Goal: Task Accomplishment & Management: Manage account settings

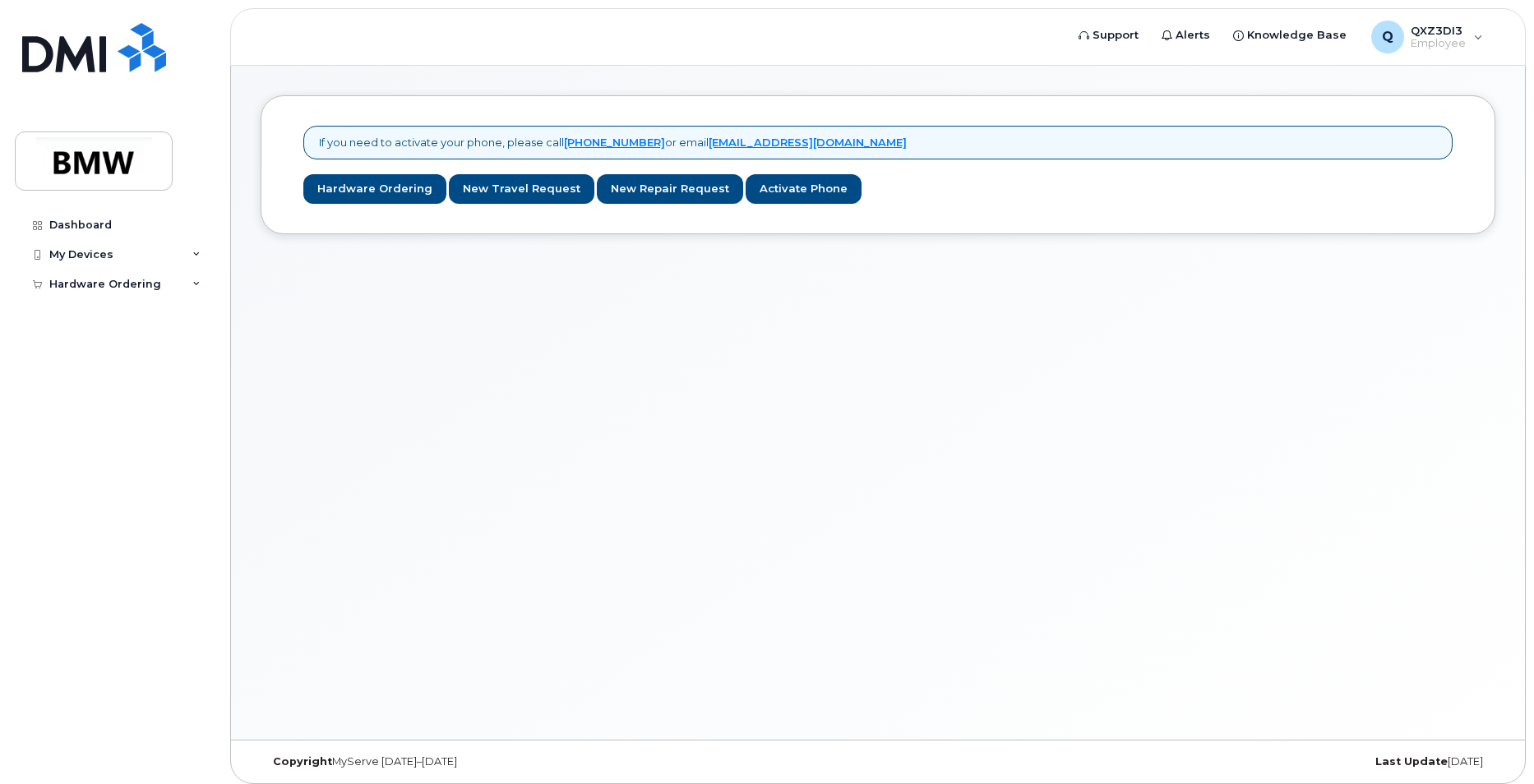
scroll to position [9, 0]
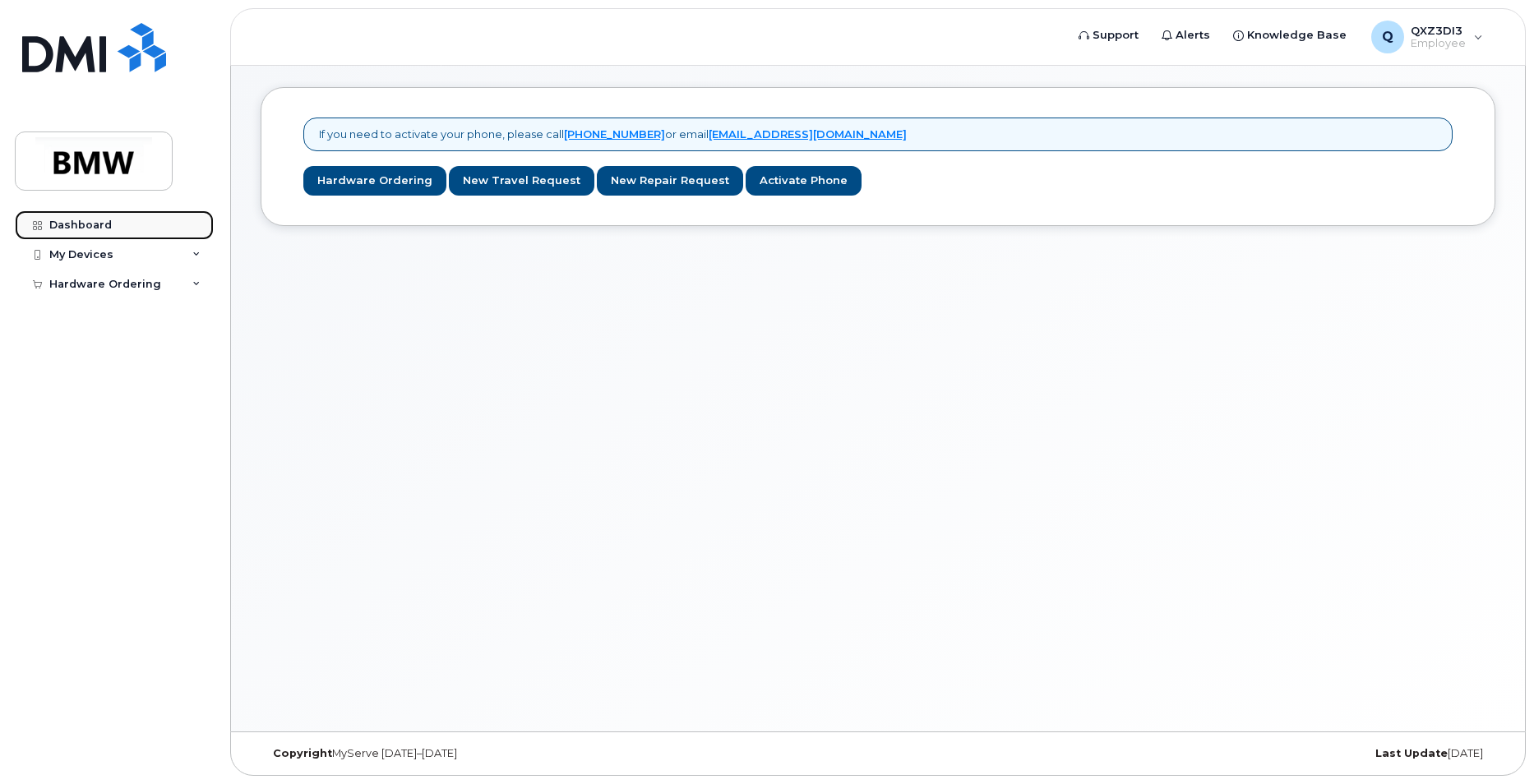
click at [80, 229] on div "Dashboard" at bounding box center [81, 225] width 63 height 13
click at [115, 258] on div "My Devices" at bounding box center [114, 255] width 199 height 30
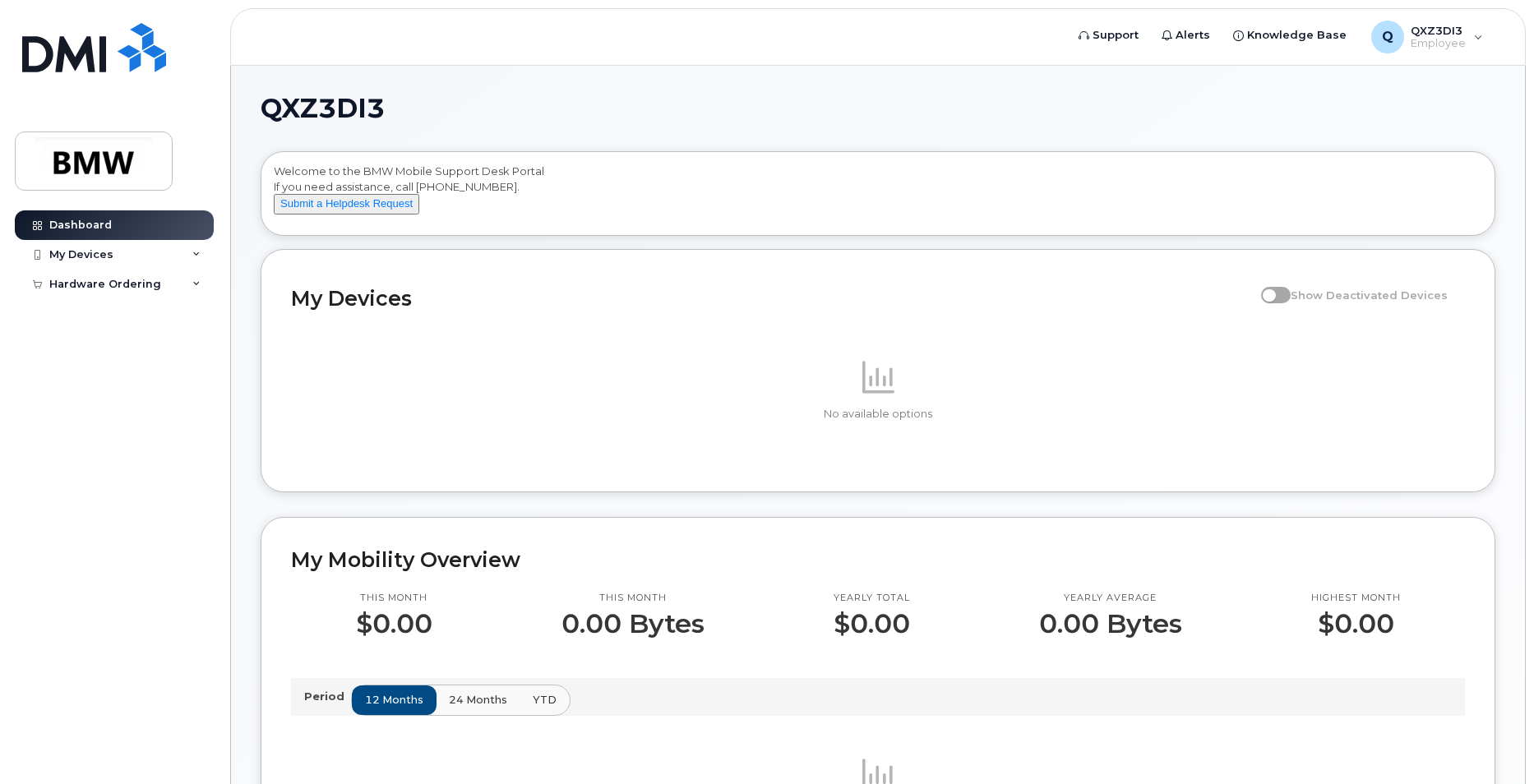
click at [777, 418] on div "No available options" at bounding box center [878, 389] width 1174 height 65
drag, startPoint x: 933, startPoint y: 350, endPoint x: 908, endPoint y: 345, distance: 25.5
click at [927, 348] on div "No available options" at bounding box center [878, 389] width 1174 height 144
click at [78, 253] on div "My Devices" at bounding box center [81, 255] width 64 height 13
click at [77, 288] on div "Add Device" at bounding box center [89, 285] width 65 height 15
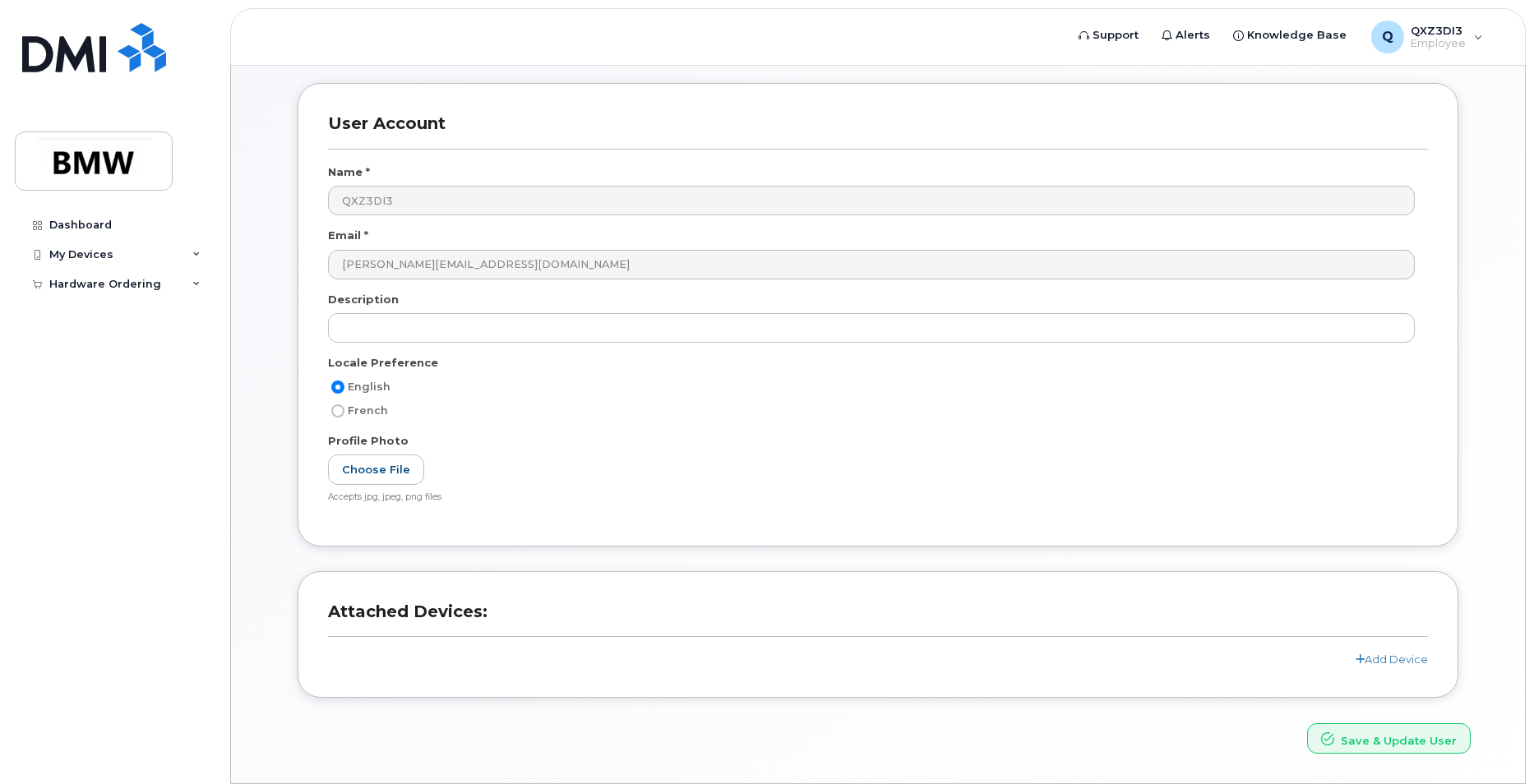
scroll to position [120, 0]
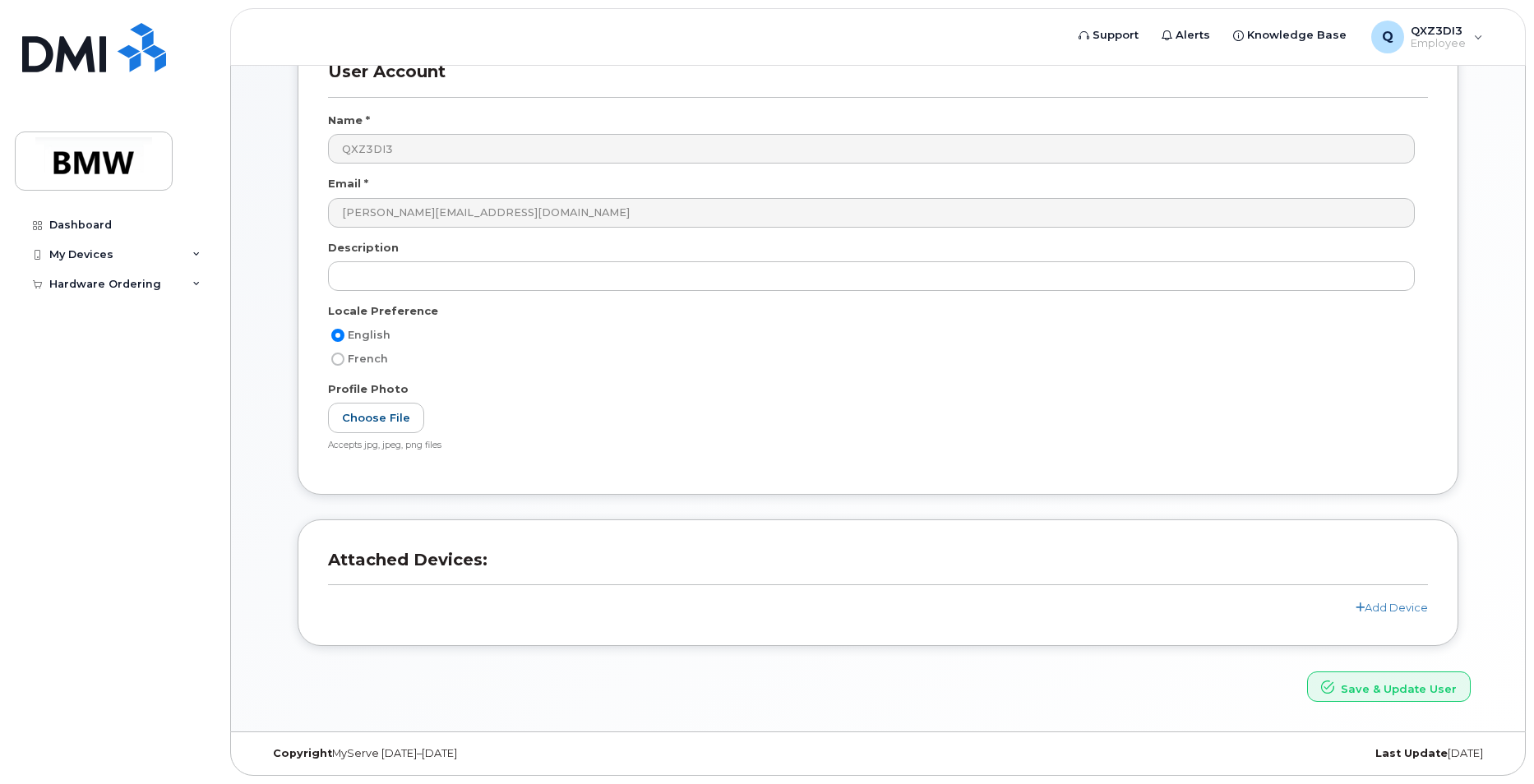
click at [616, 563] on h3 "Attached Devices:" at bounding box center [878, 567] width 1100 height 35
click at [1365, 600] on div "Add Device" at bounding box center [878, 608] width 1100 height 15
click at [1367, 604] on link "Add Device" at bounding box center [1392, 608] width 73 height 13
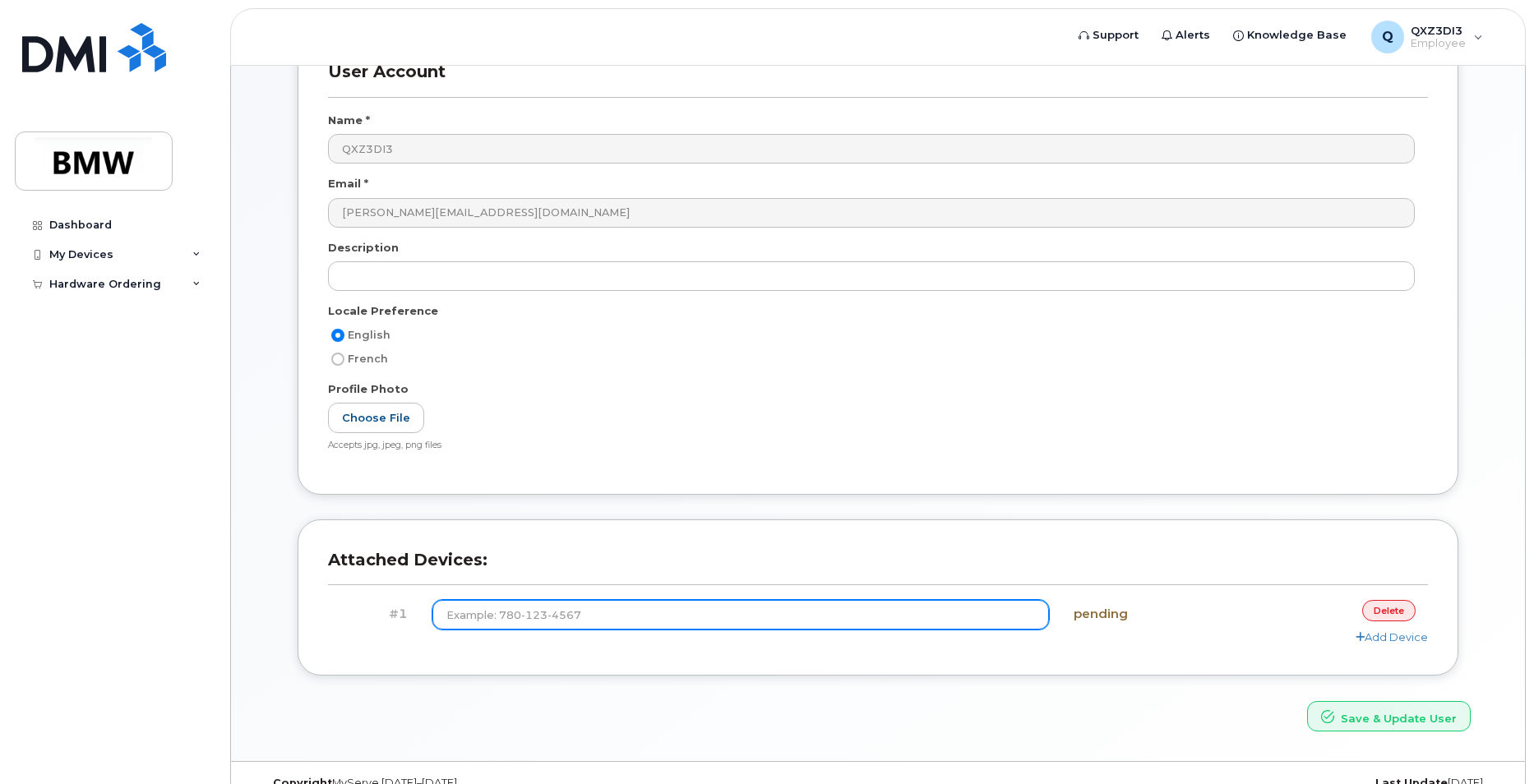
click at [908, 621] on input at bounding box center [740, 614] width 617 height 30
type input "(864) 310-5639"
click at [1307, 701] on button "Save & Update User" at bounding box center [1389, 716] width 164 height 31
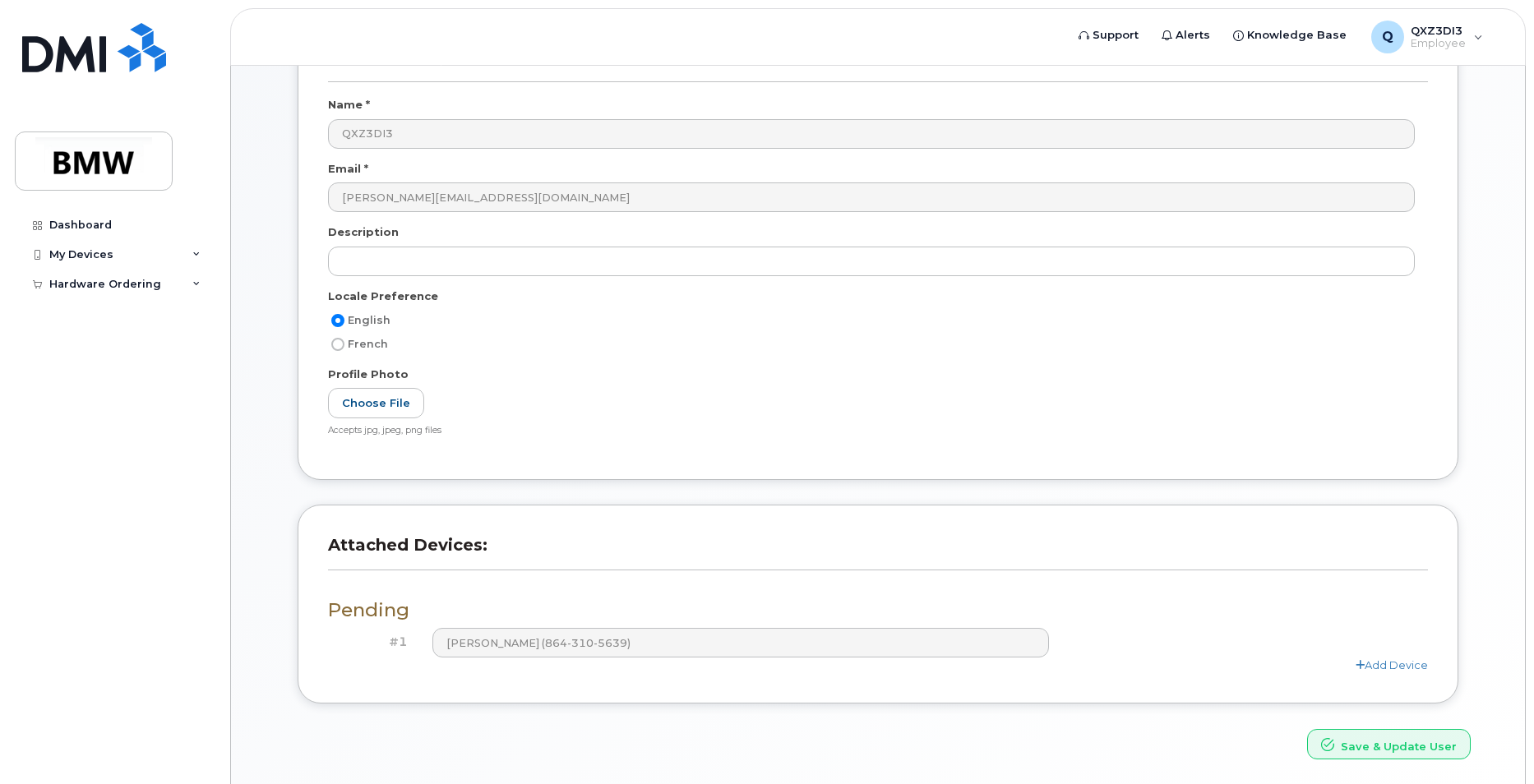
scroll to position [181, 0]
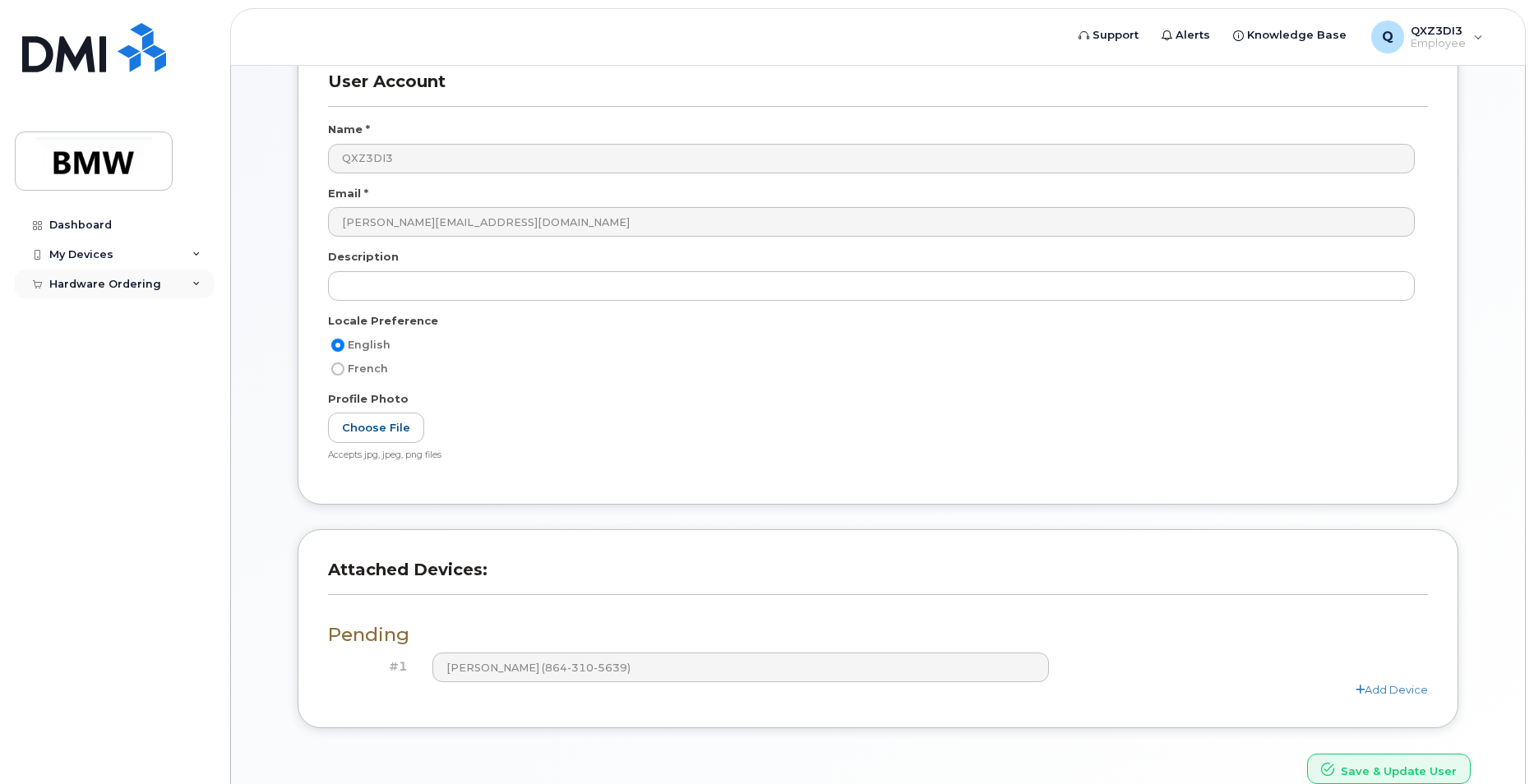
click at [176, 286] on div "Hardware Ordering" at bounding box center [114, 284] width 199 height 30
click at [103, 313] on div "My Orders" at bounding box center [86, 315] width 59 height 15
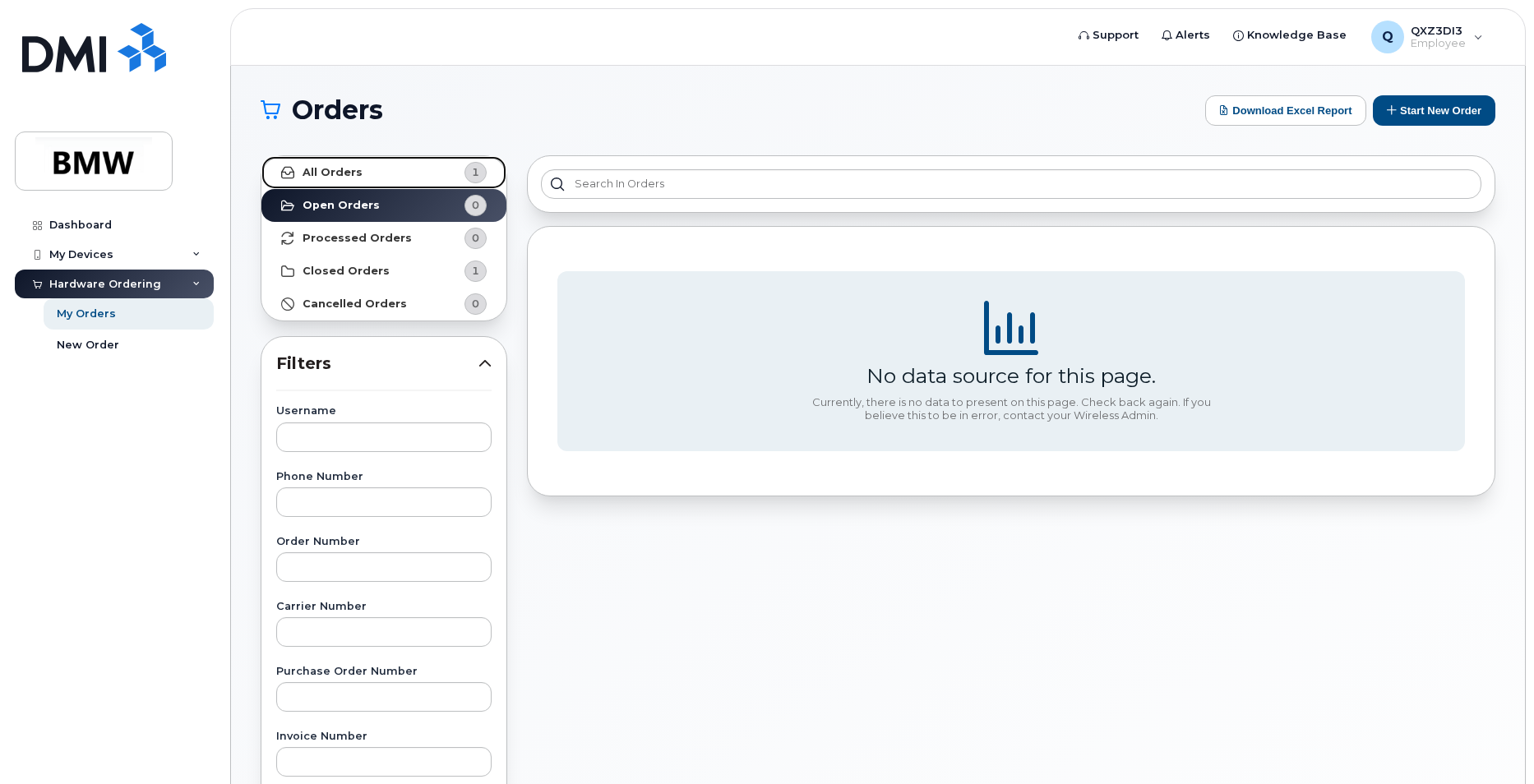
click at [426, 173] on link "All Orders 1" at bounding box center [384, 173] width 245 height 32
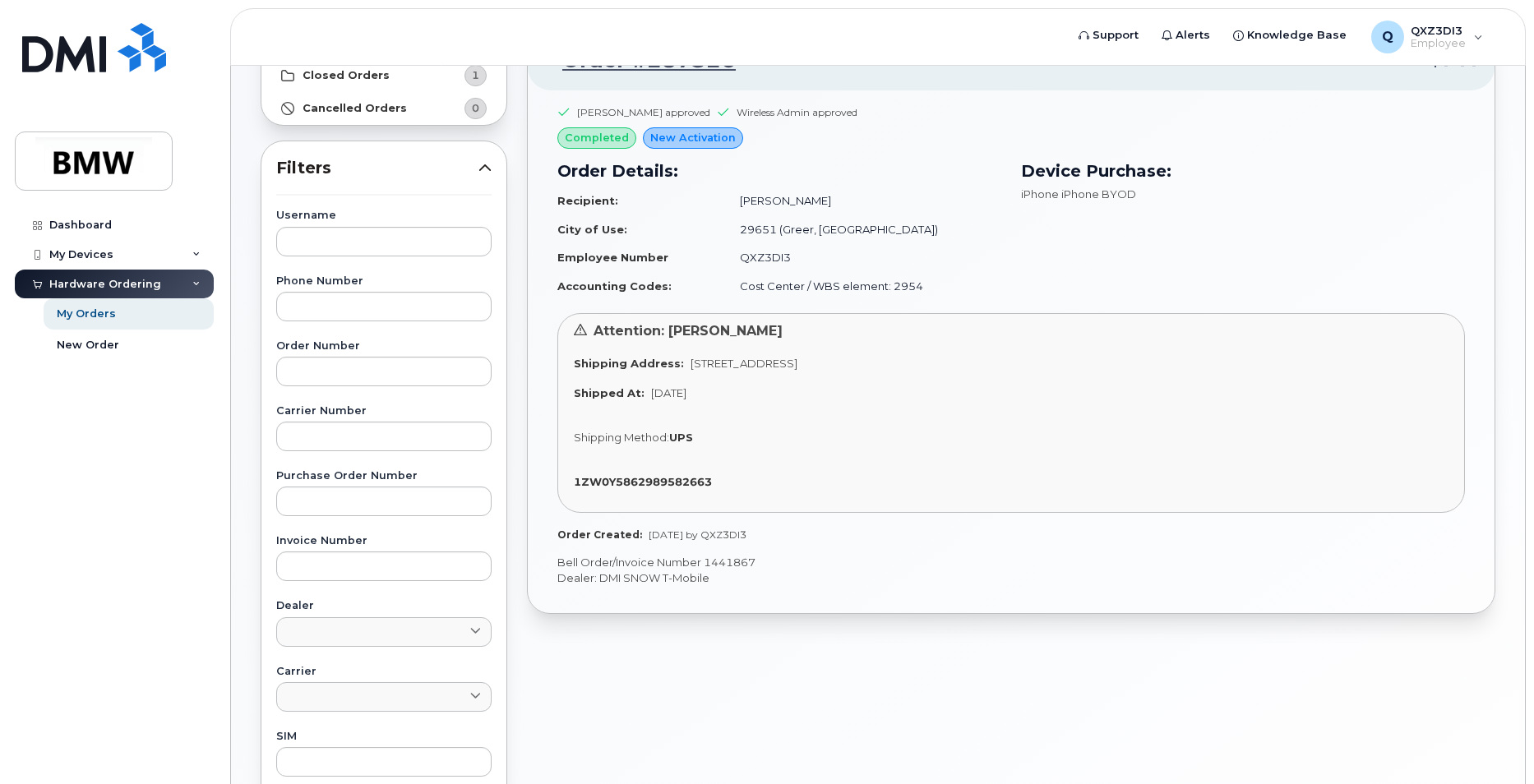
scroll to position [82, 0]
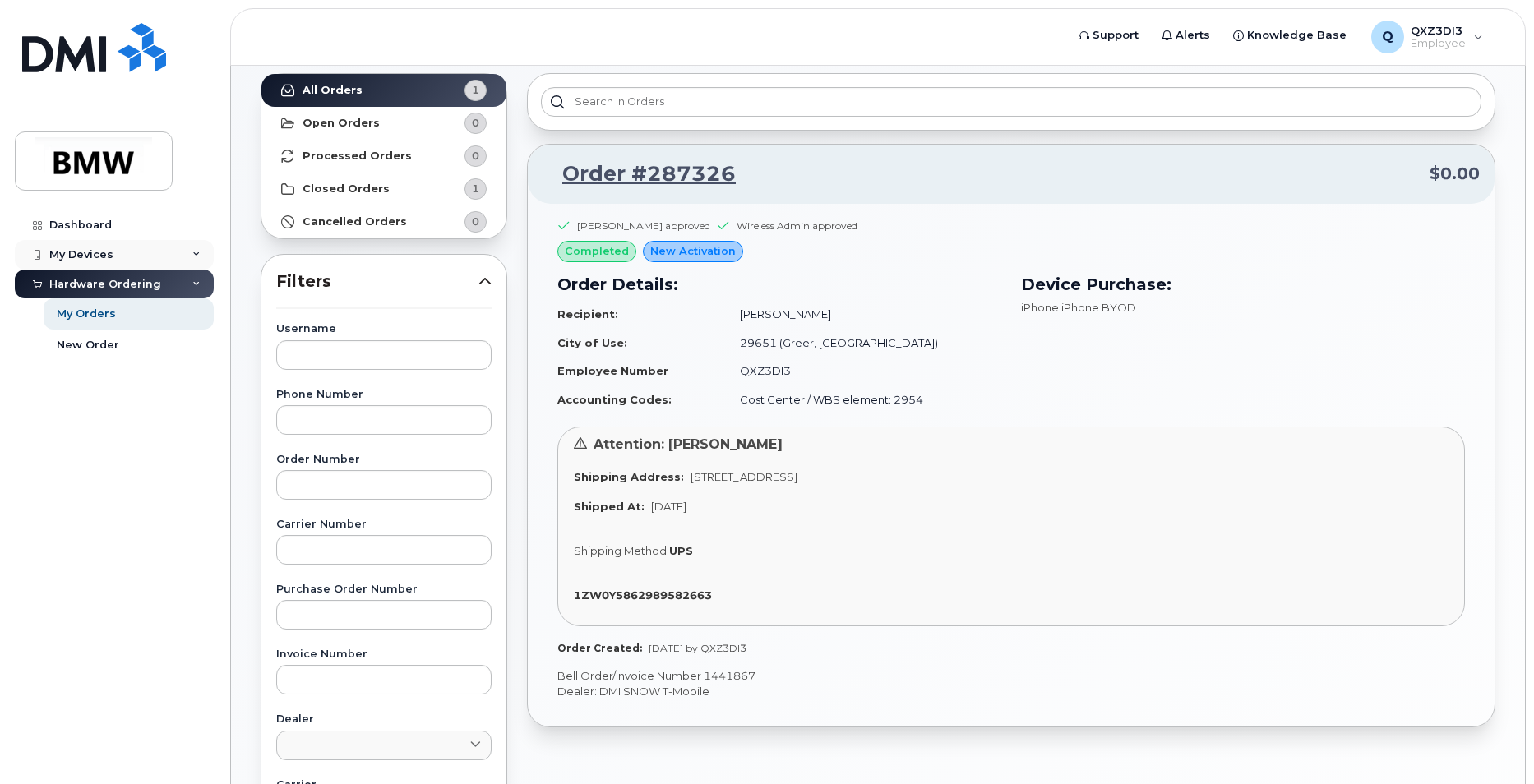
click at [154, 251] on div "My Devices" at bounding box center [114, 255] width 199 height 30
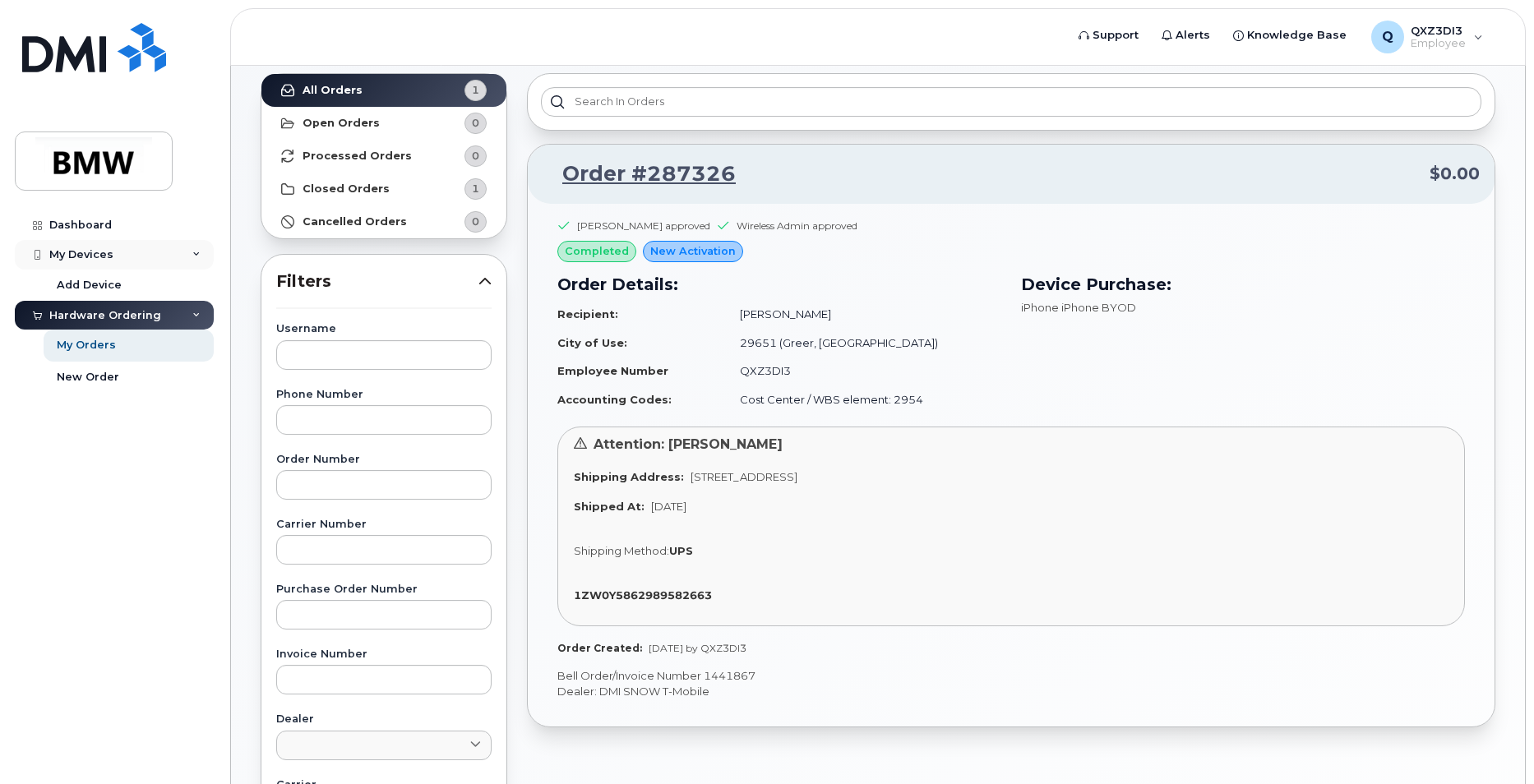
click at [78, 253] on div "My Devices" at bounding box center [81, 255] width 64 height 13
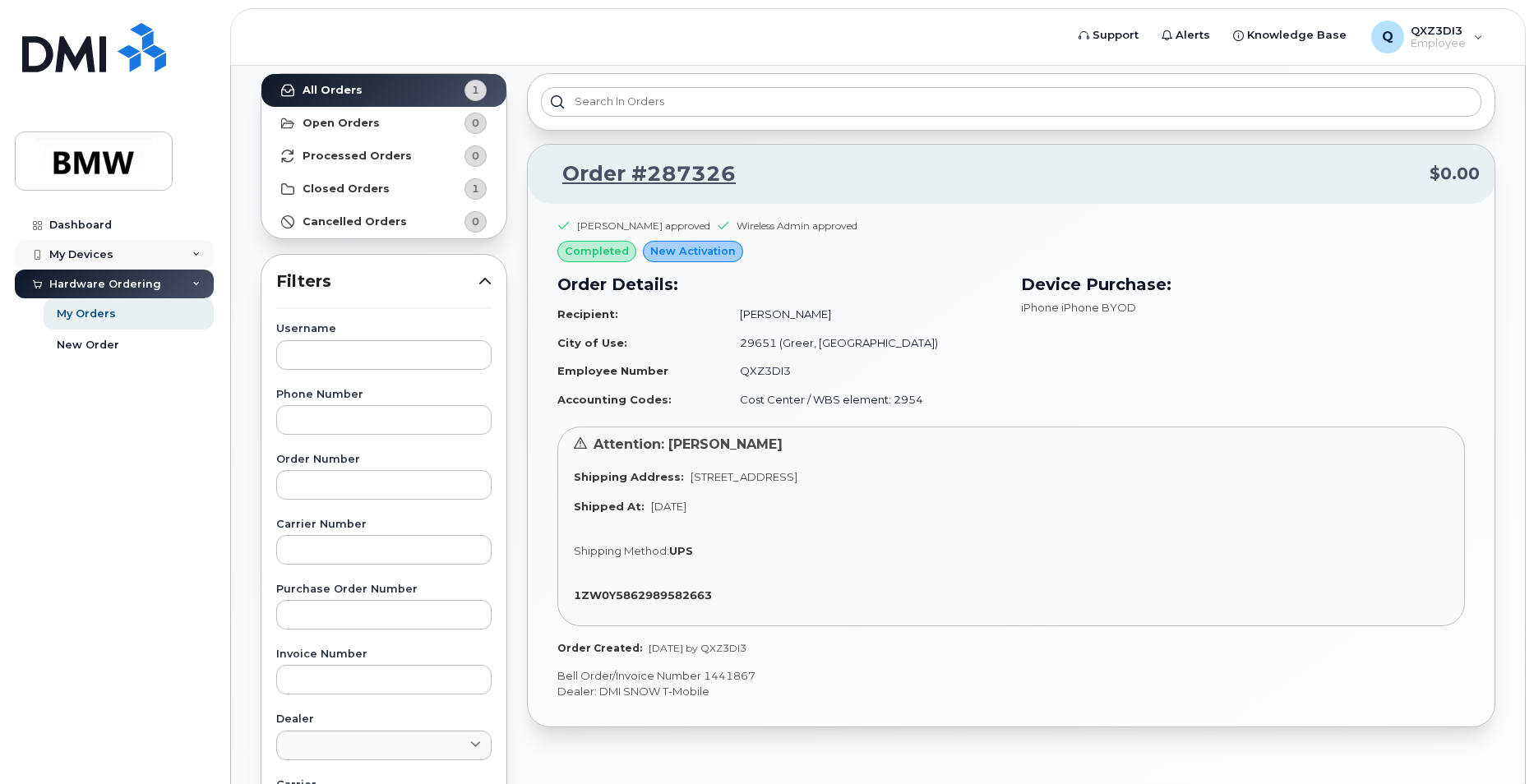
click at [78, 253] on div "My Devices" at bounding box center [81, 255] width 64 height 13
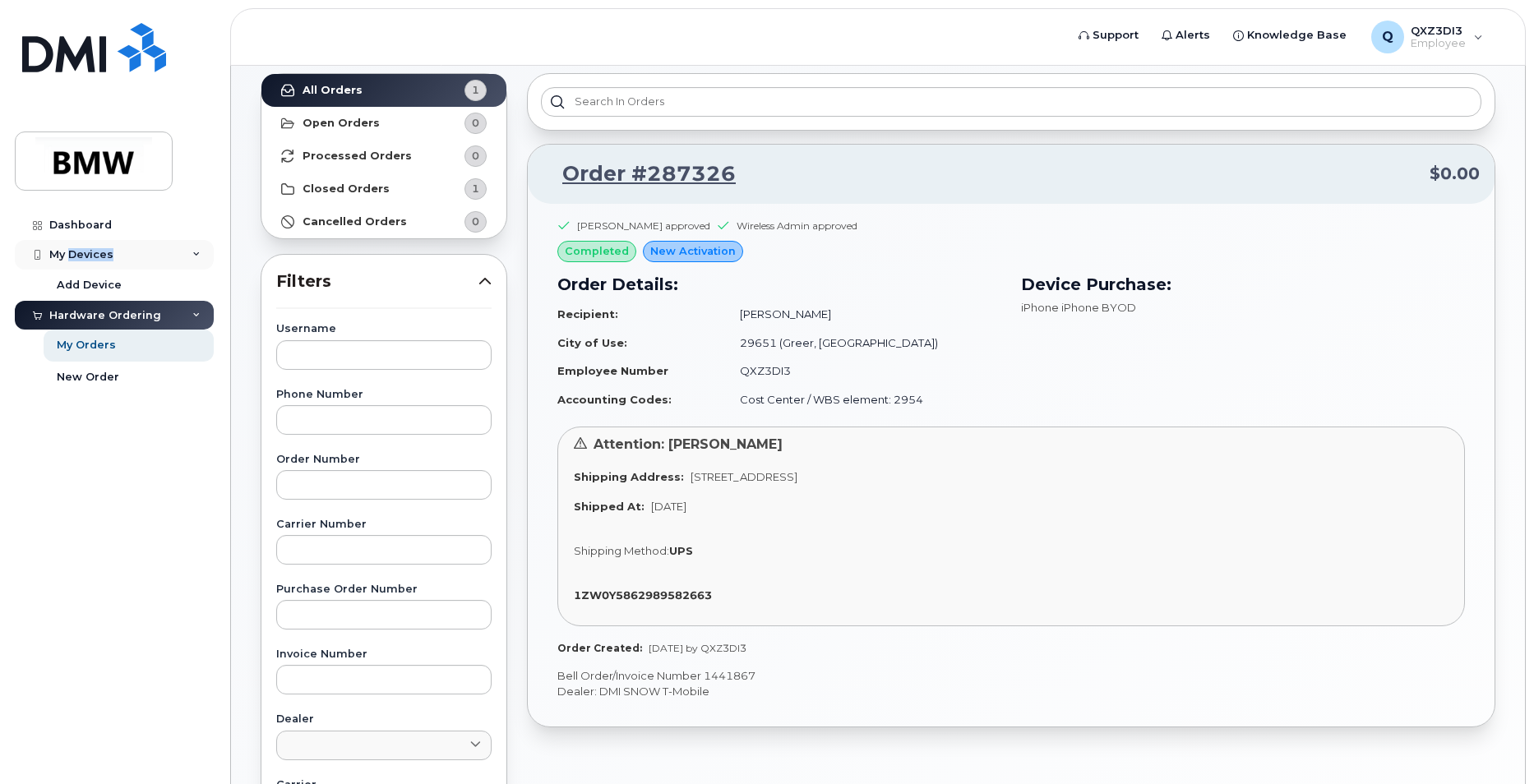
click at [78, 253] on div "My Devices" at bounding box center [81, 255] width 64 height 13
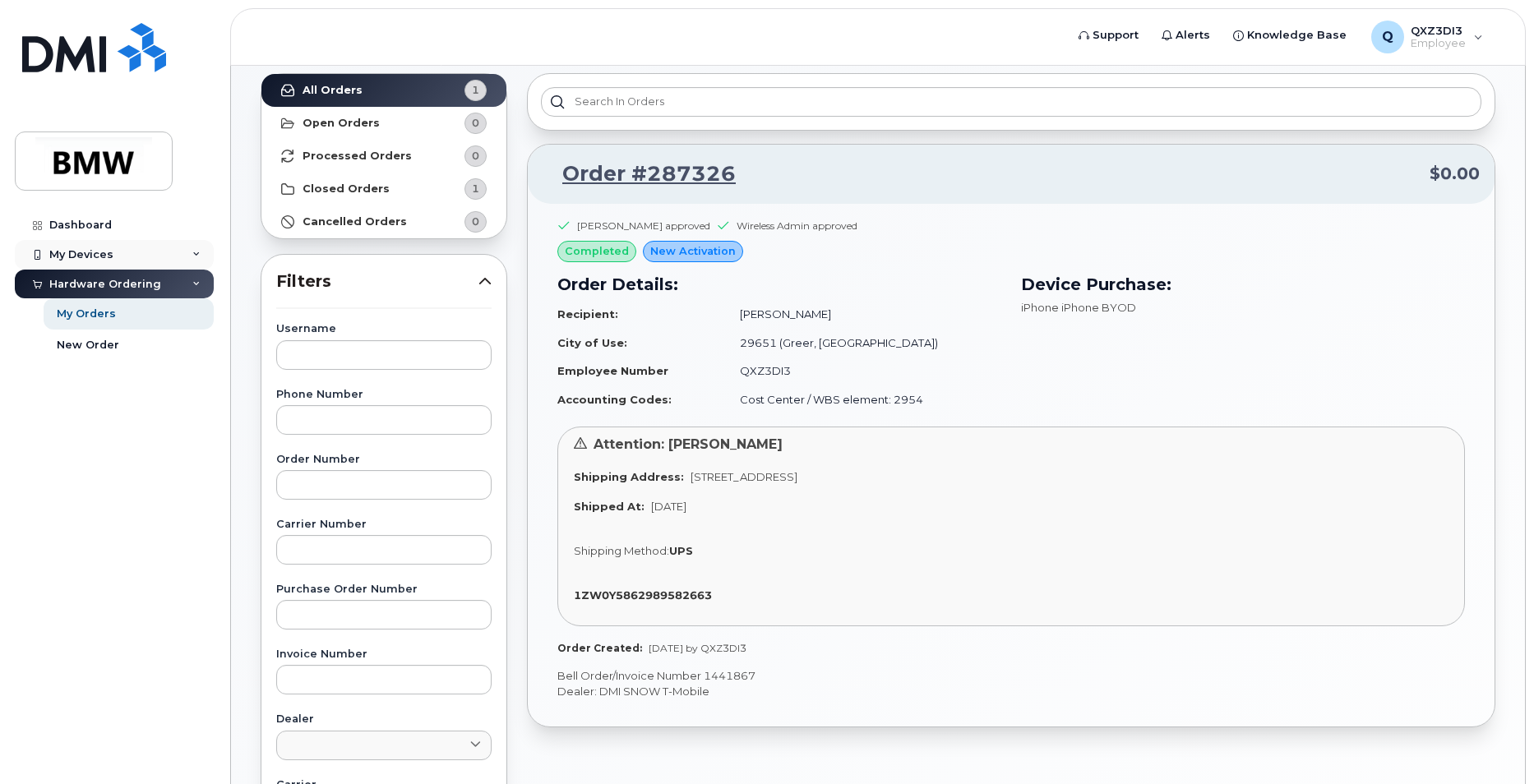
drag, startPoint x: 78, startPoint y: 253, endPoint x: 33, endPoint y: 257, distance: 45.2
click at [33, 257] on icon at bounding box center [36, 255] width 9 height 9
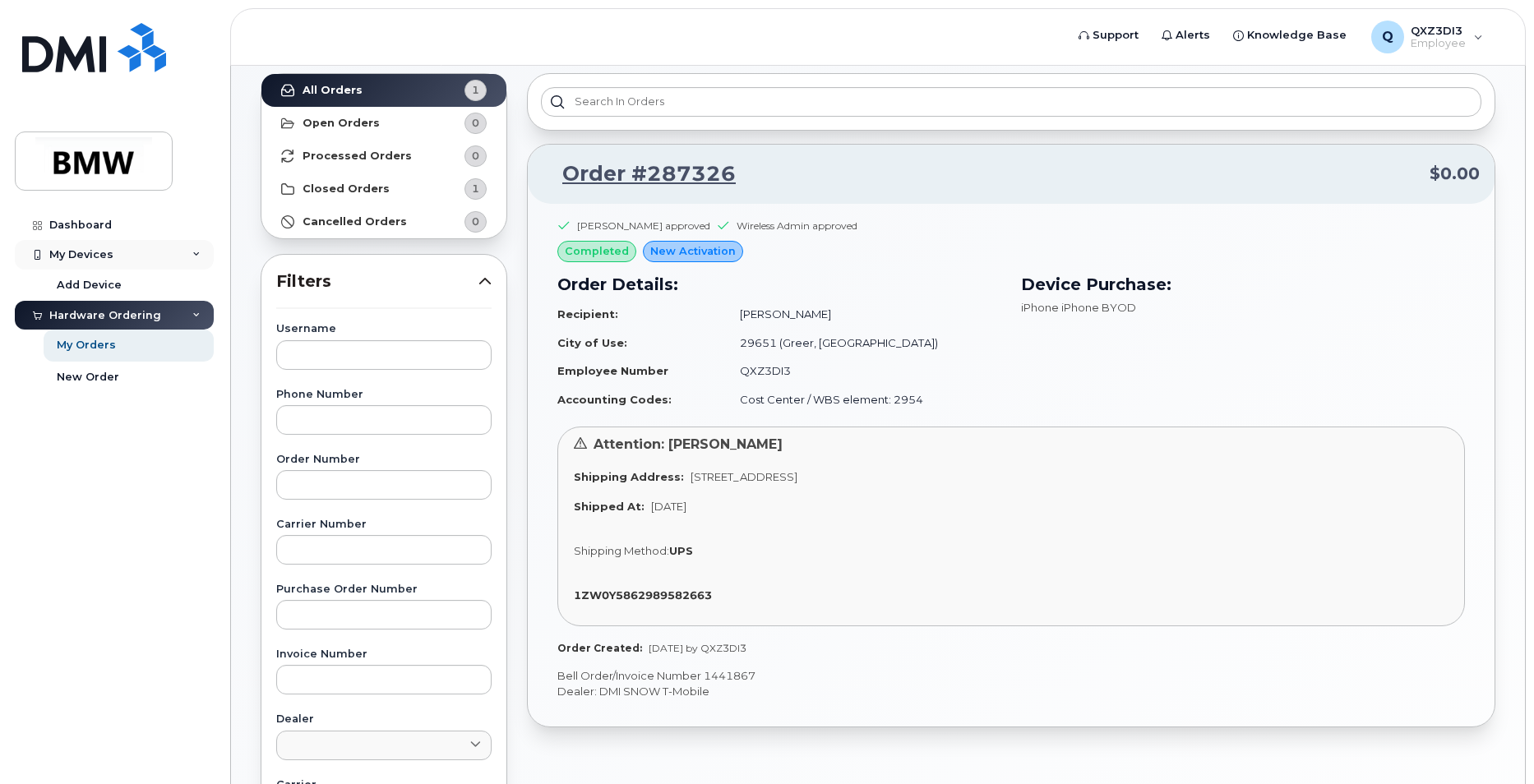
click at [33, 257] on icon at bounding box center [36, 255] width 9 height 9
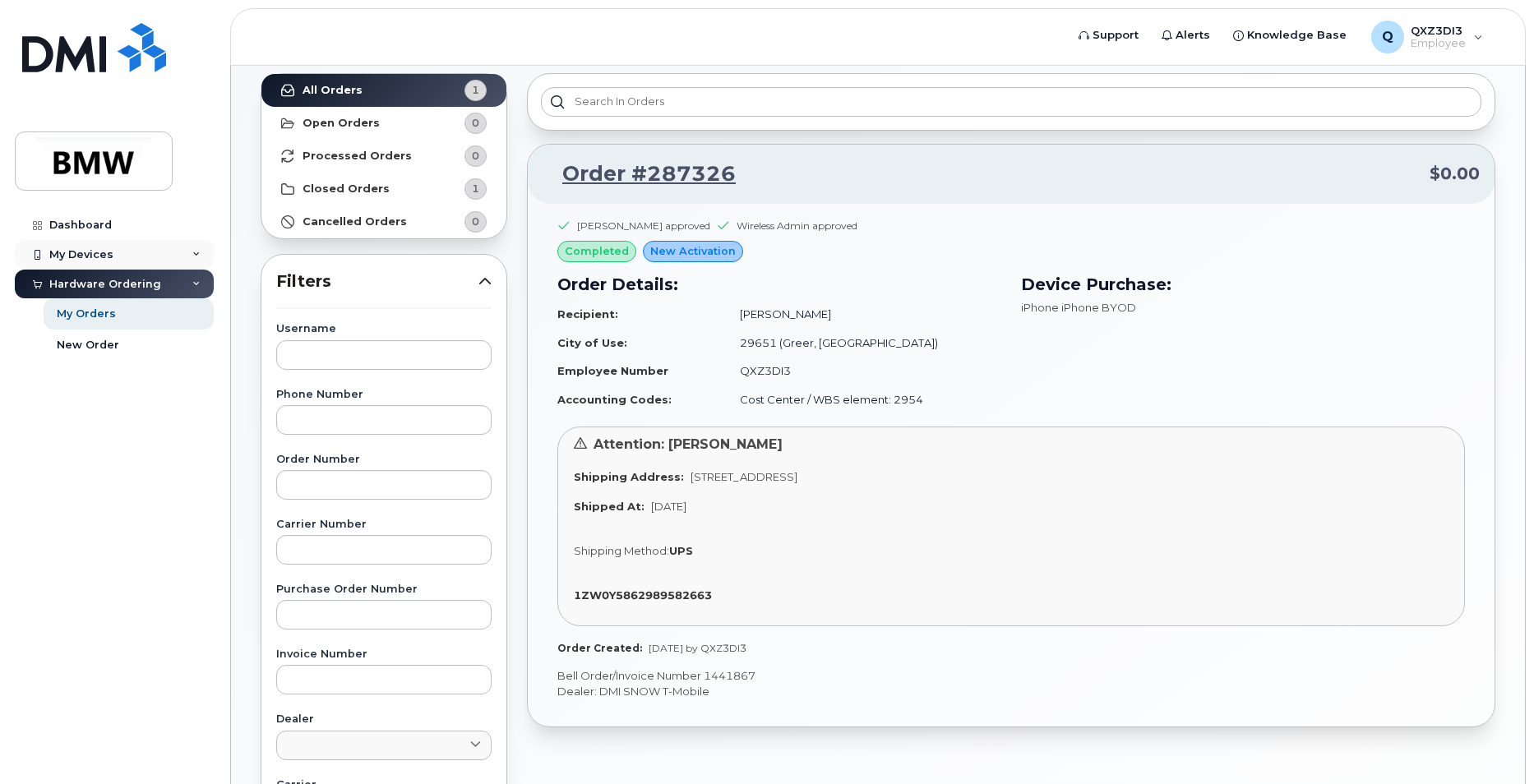
click at [33, 257] on icon at bounding box center [36, 255] width 9 height 9
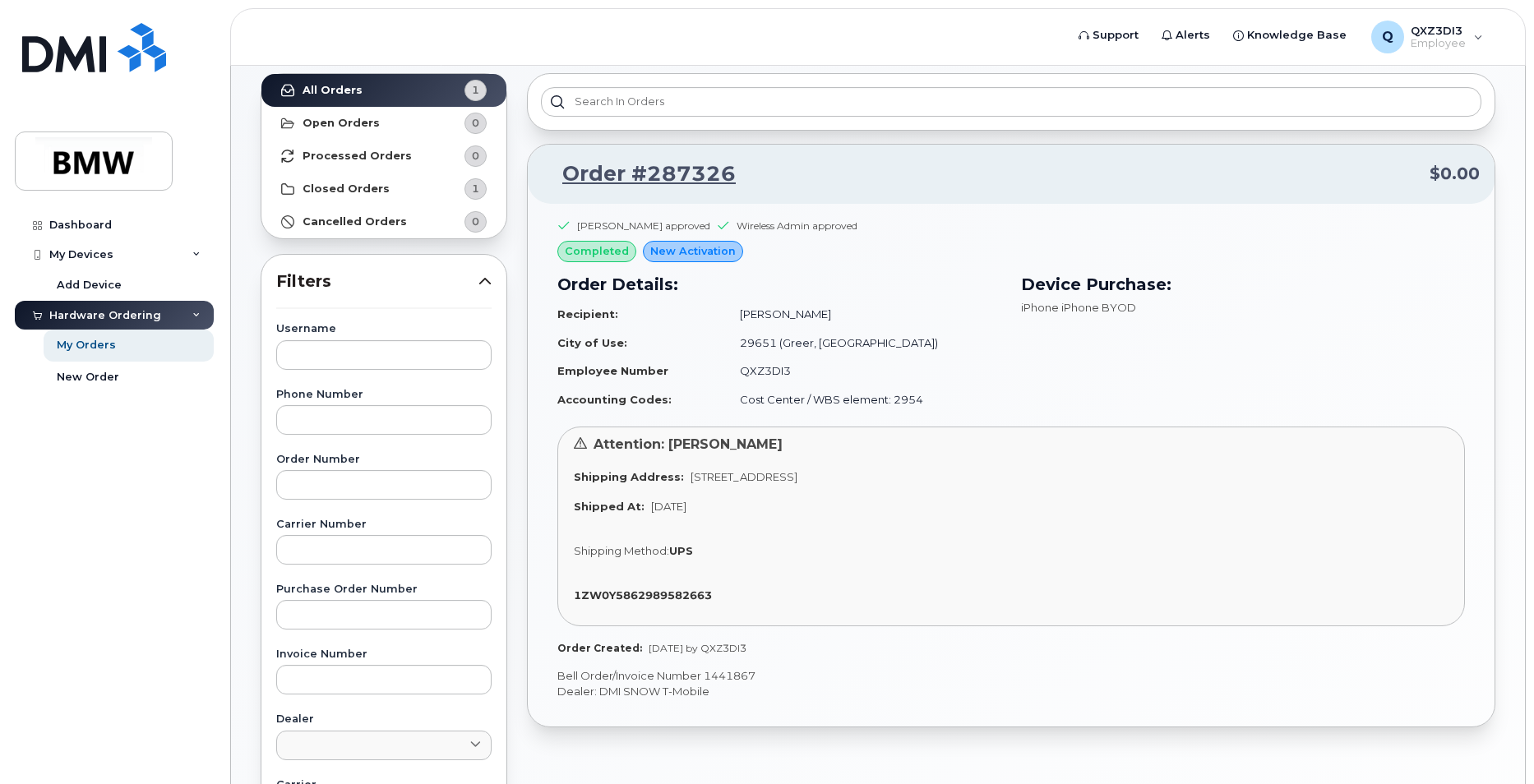
scroll to position [0, 0]
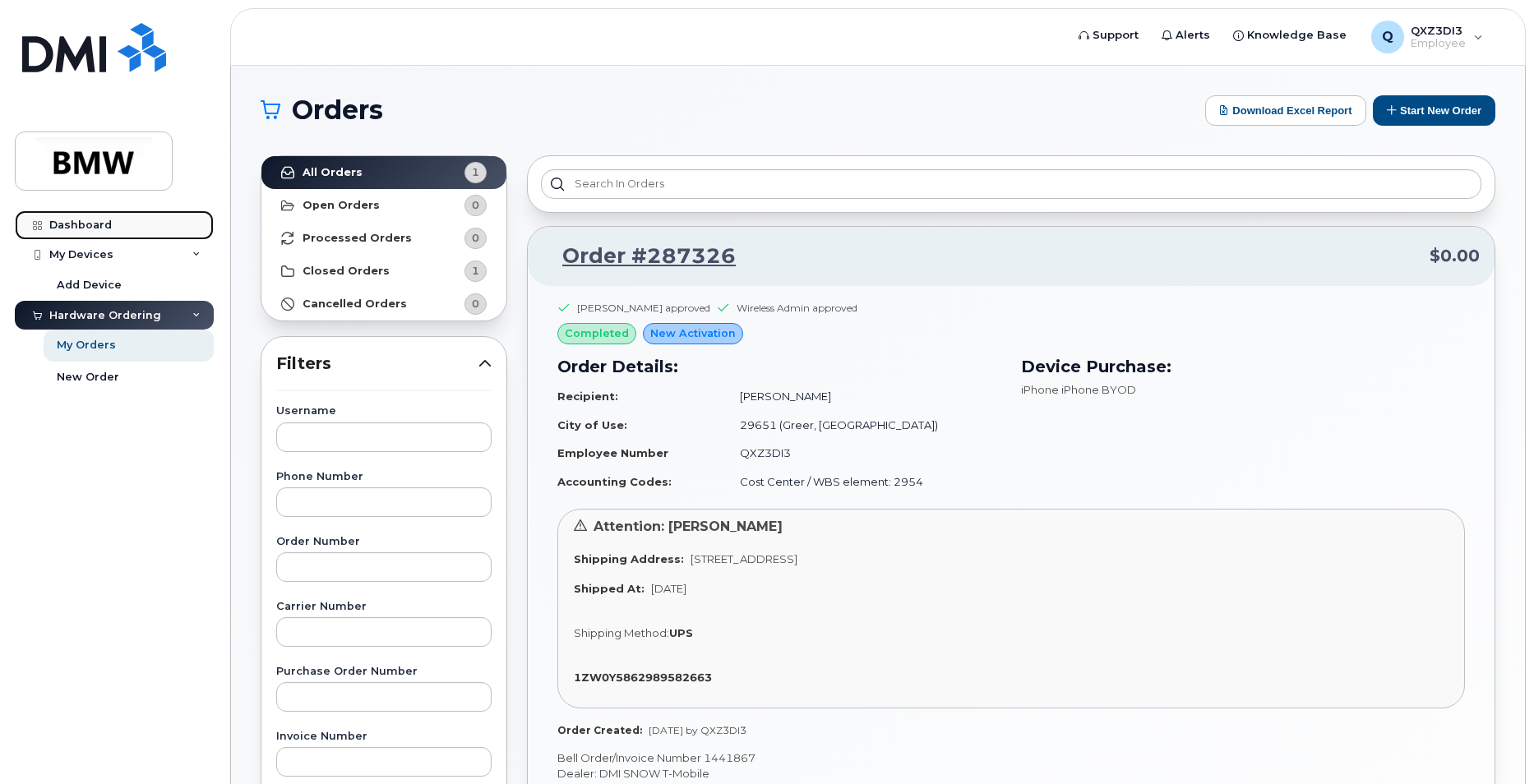
click at [84, 220] on div "Dashboard" at bounding box center [81, 225] width 63 height 13
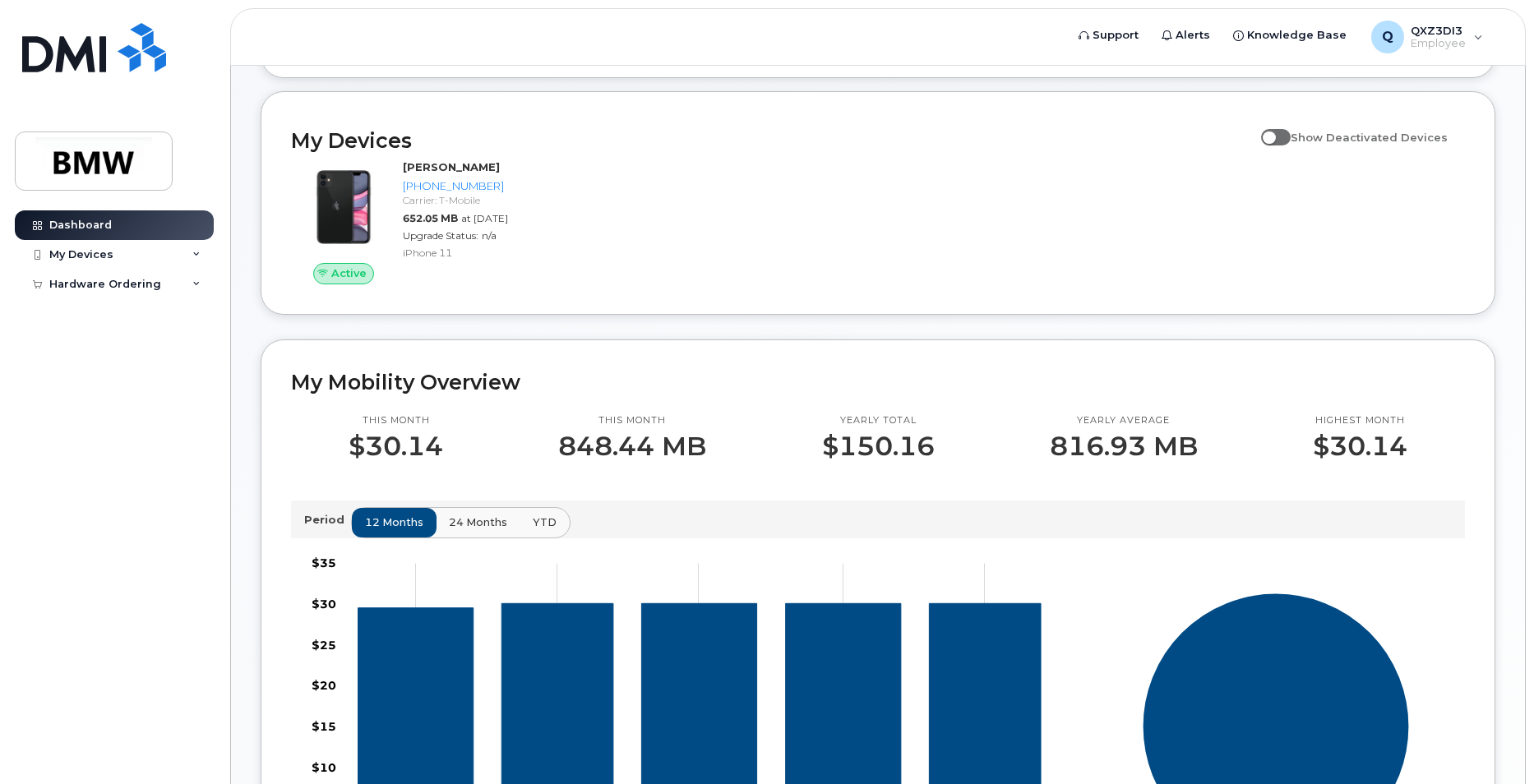
scroll to position [164, 0]
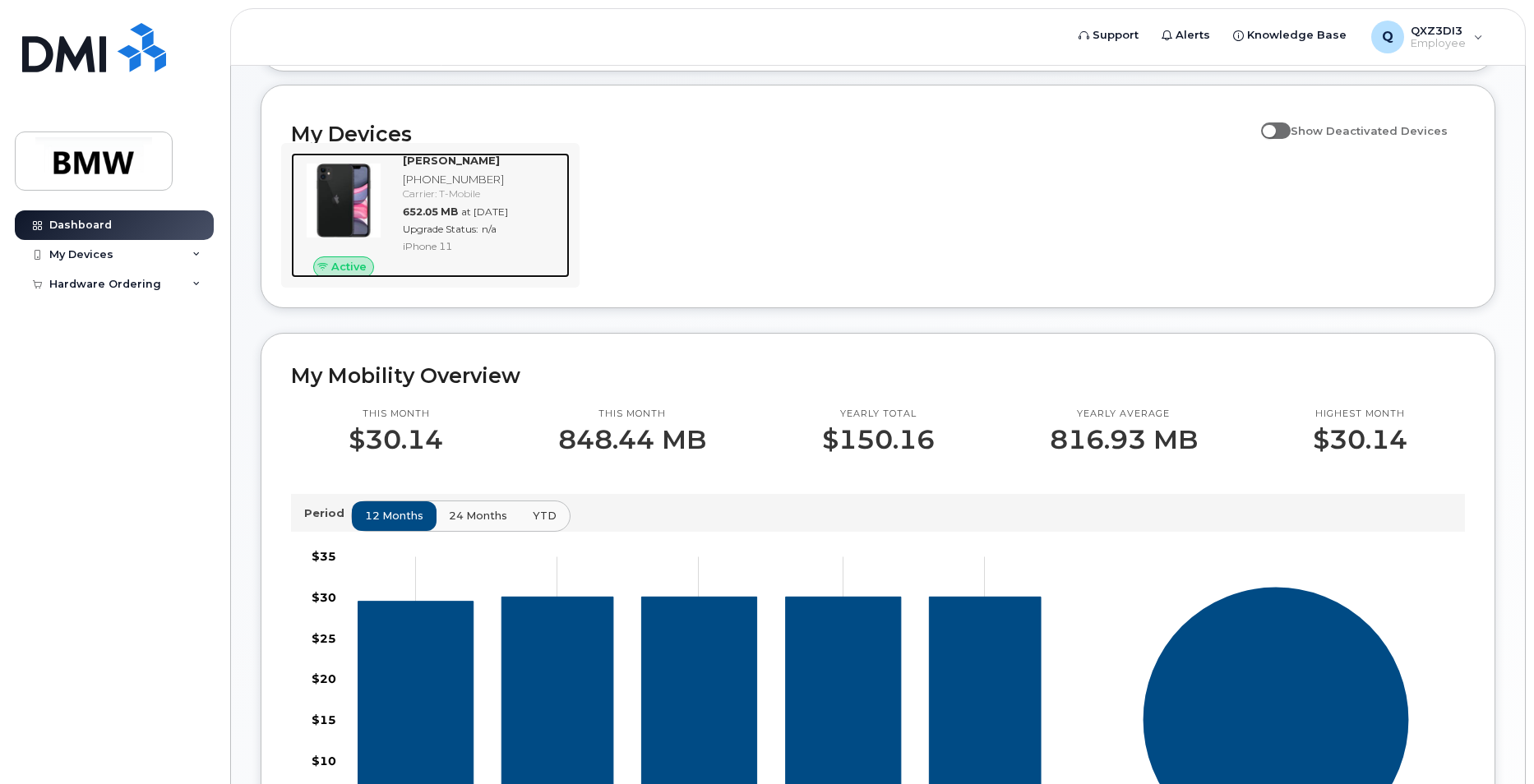
click at [473, 236] on div "Rondy Brown 864-310-5639 Carrier: T-Mobile 652.05 MB at Sep 01, 2025 Upgrade St…" at bounding box center [483, 215] width 174 height 125
click at [468, 188] on div "864-310-5639" at bounding box center [483, 179] width 160 height 15
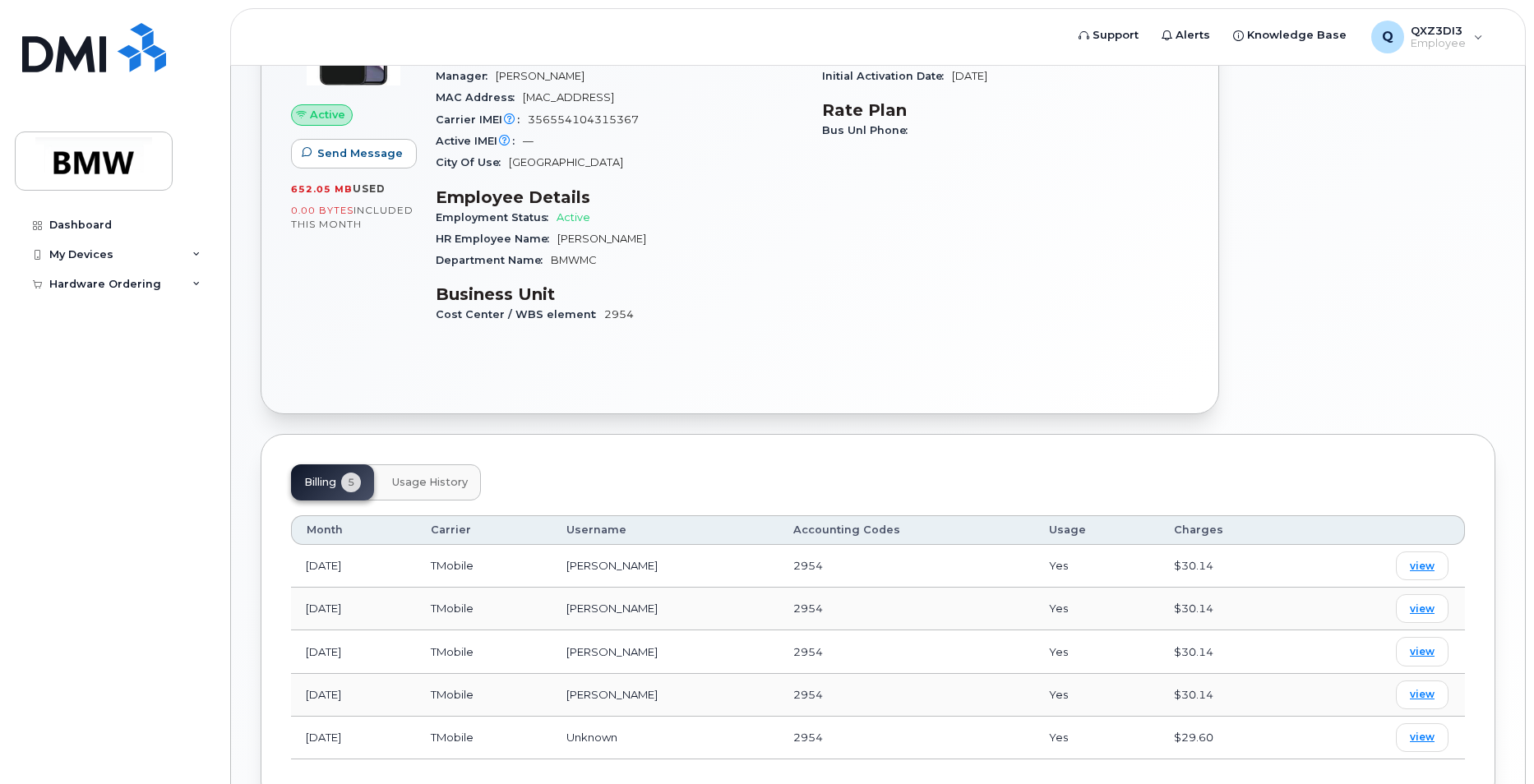
scroll to position [247, 0]
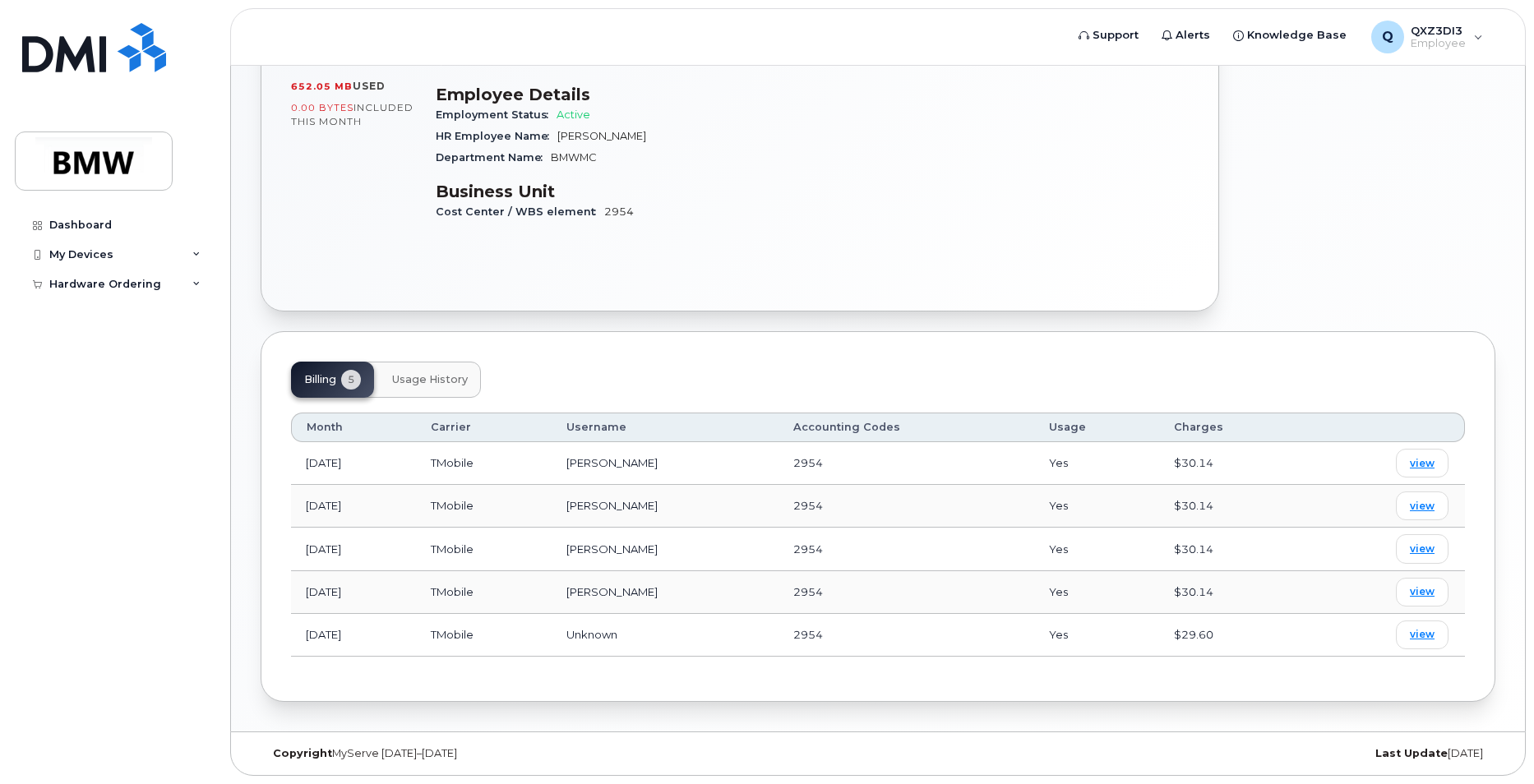
click at [429, 380] on span "Usage History" at bounding box center [429, 380] width 75 height 13
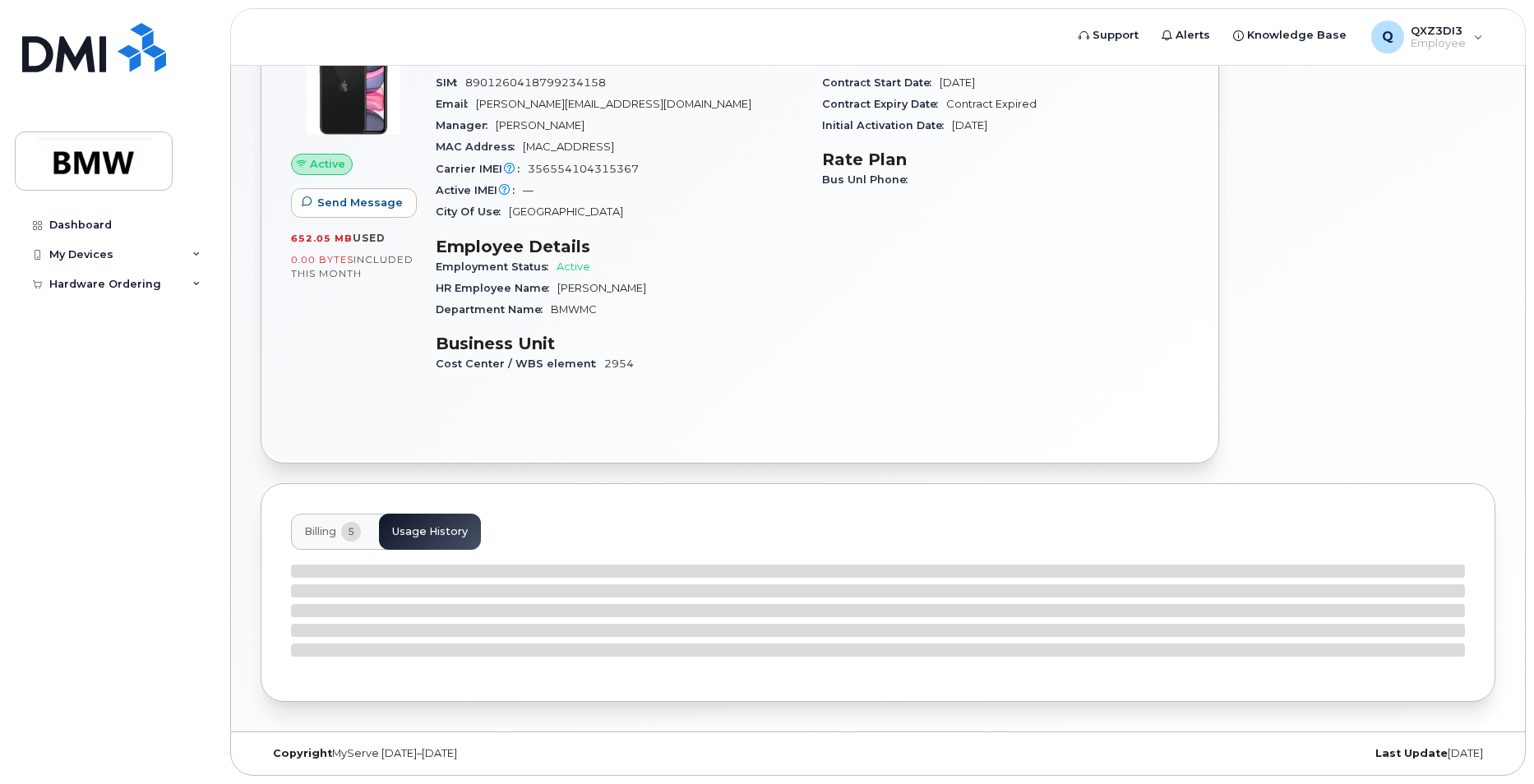
scroll to position [323, 0]
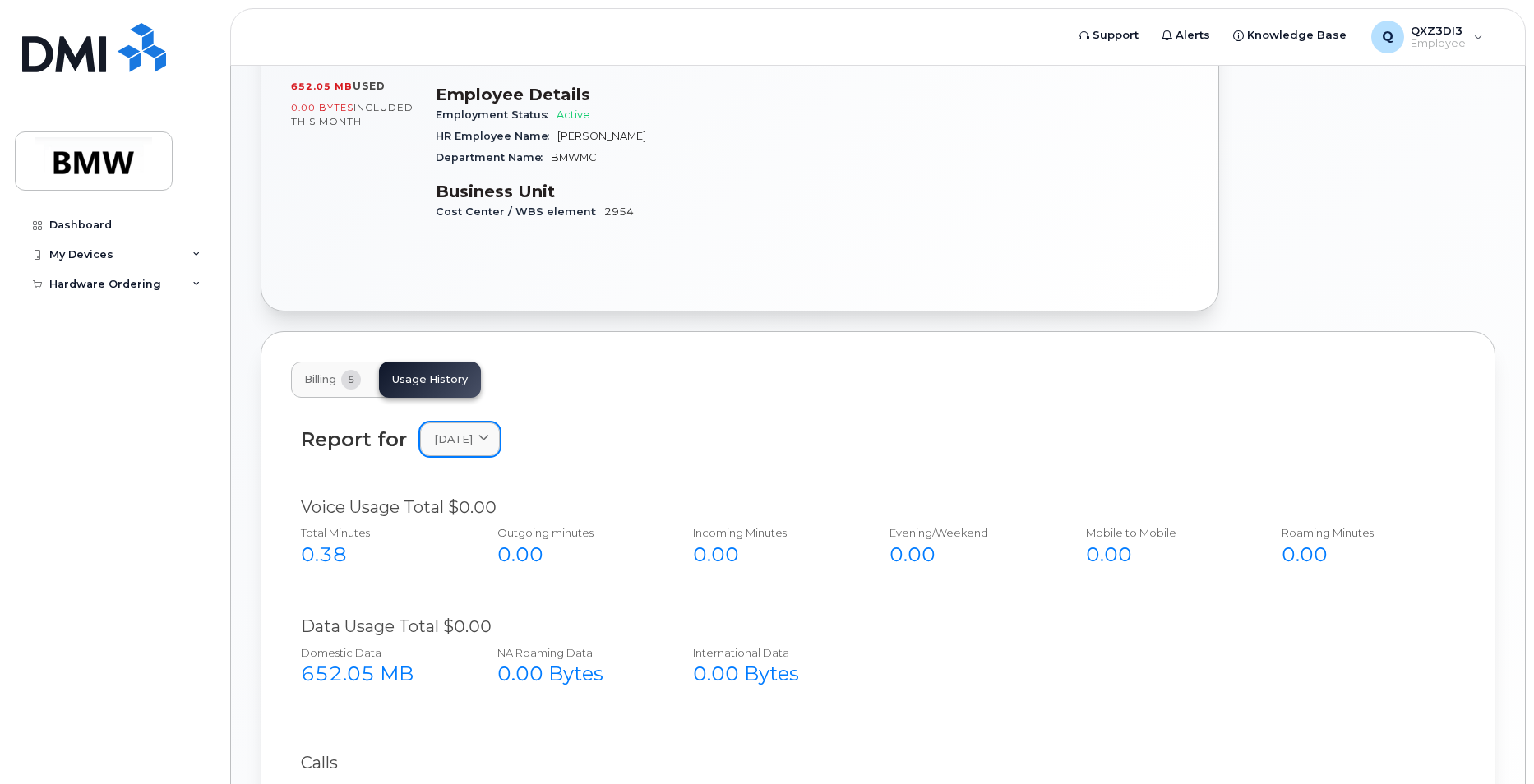
click at [491, 427] on link "September 2025" at bounding box center [460, 439] width 80 height 33
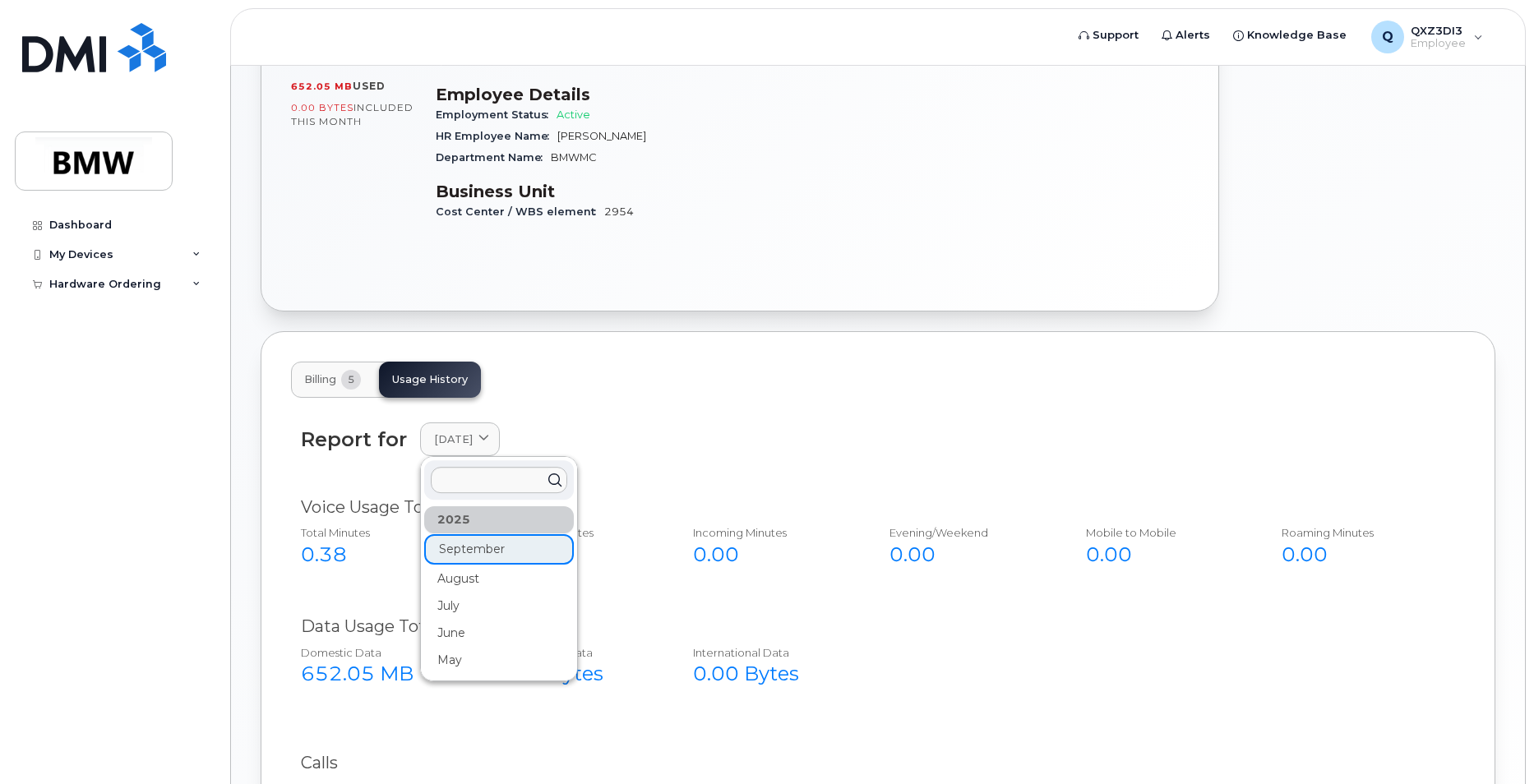
click at [616, 409] on div "Report for September 2025 2025 September August July June May Voice Usage Total…" at bounding box center [878, 634] width 1174 height 473
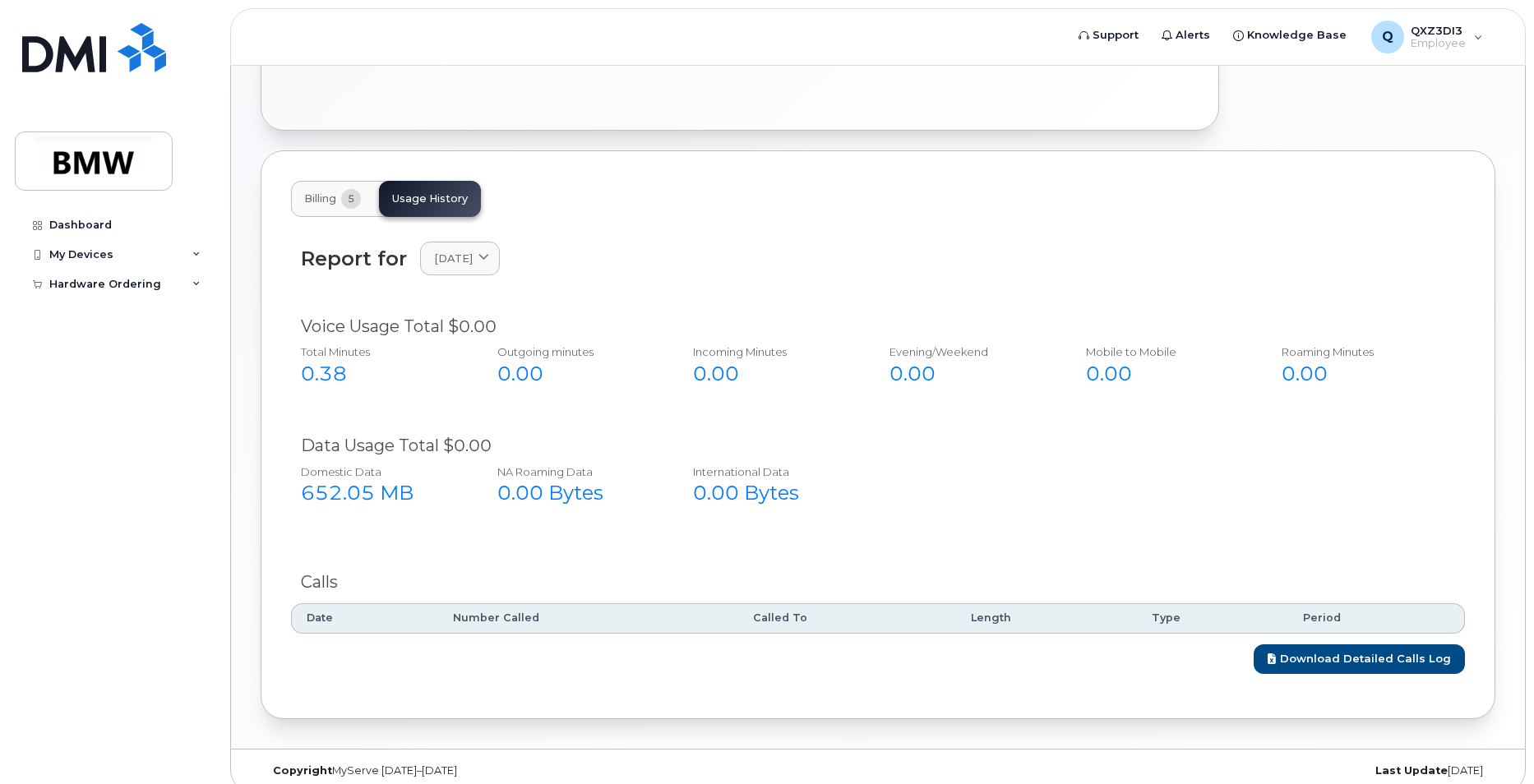
scroll to position [521, 0]
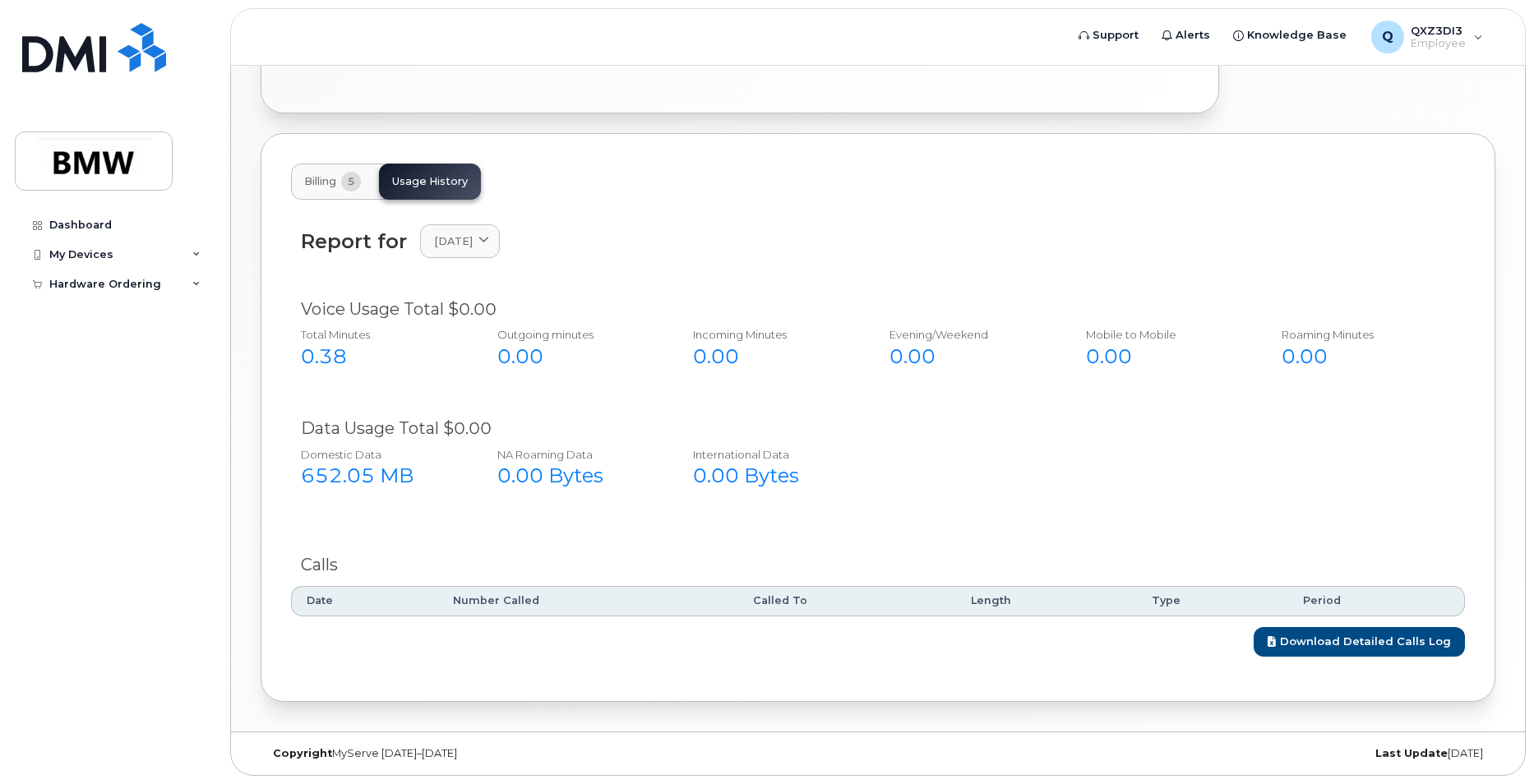
click at [342, 182] on button "Billing 5" at bounding box center [332, 182] width 83 height 36
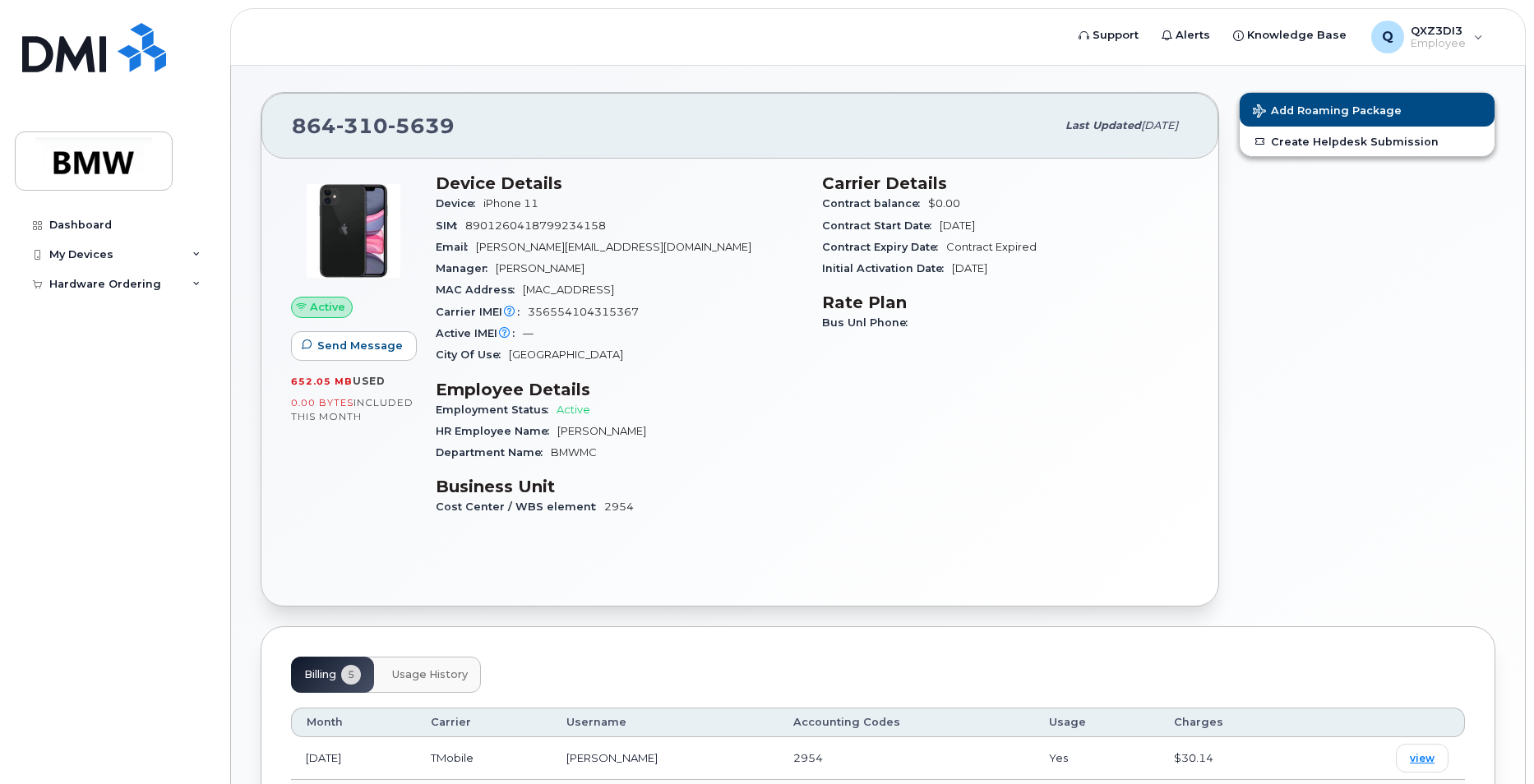
scroll to position [0, 0]
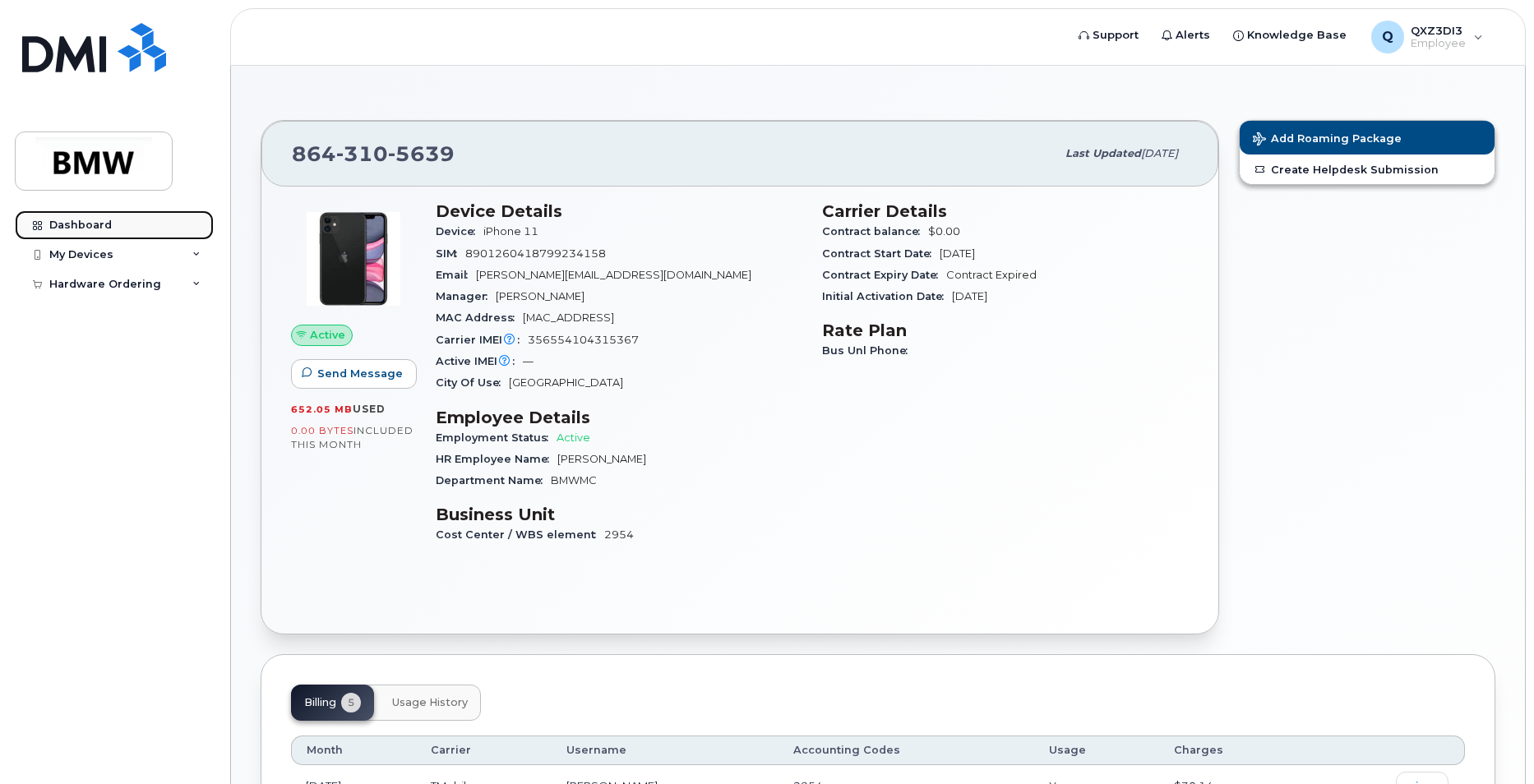
click at [36, 221] on icon at bounding box center [36, 225] width 9 height 9
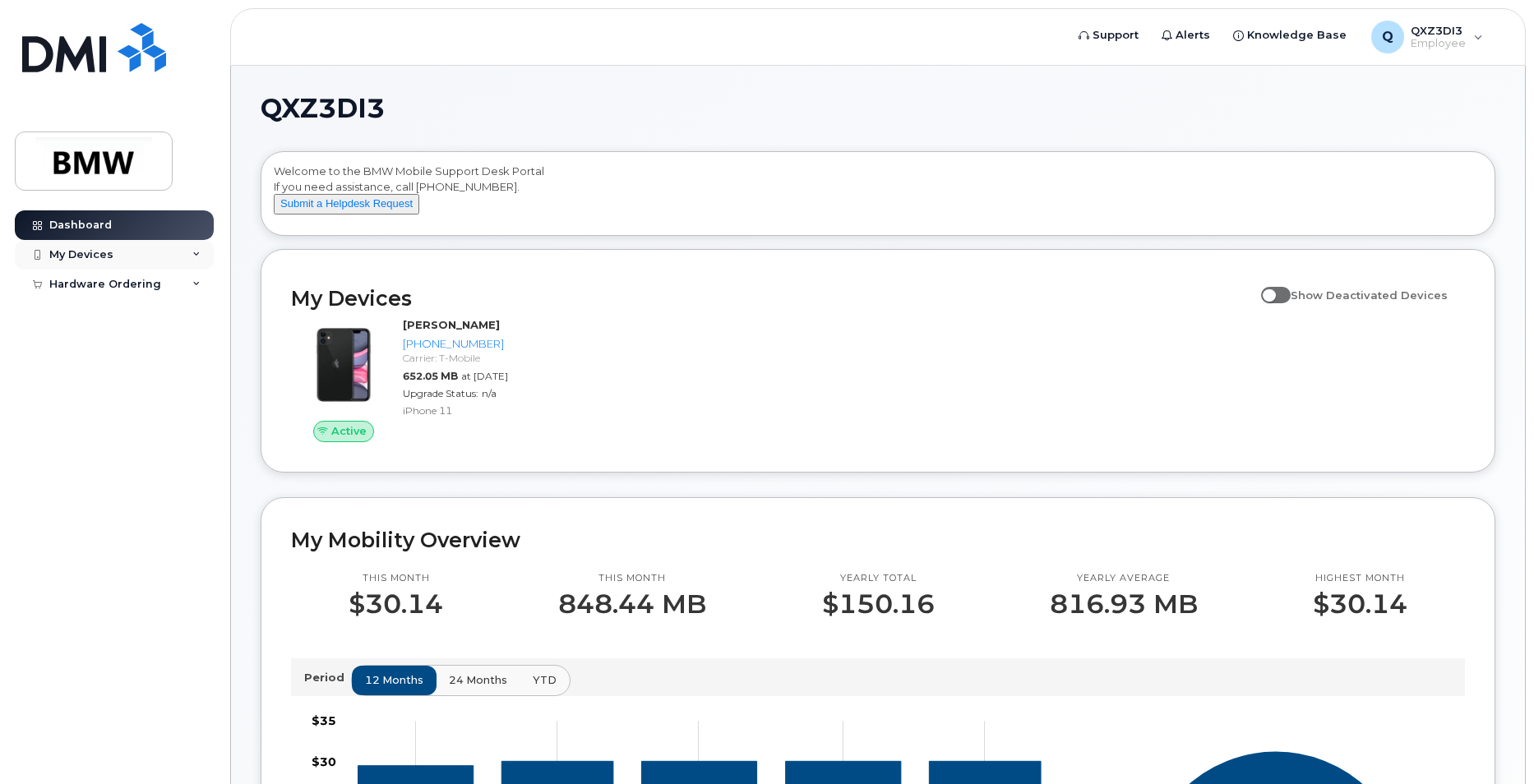
click at [74, 253] on div "My Devices" at bounding box center [81, 255] width 64 height 13
click at [45, 253] on div at bounding box center [36, 255] width 18 height 13
click at [29, 244] on div "My Devices" at bounding box center [114, 255] width 199 height 30
click at [41, 256] on icon at bounding box center [36, 255] width 9 height 9
click at [37, 254] on icon at bounding box center [36, 255] width 9 height 9
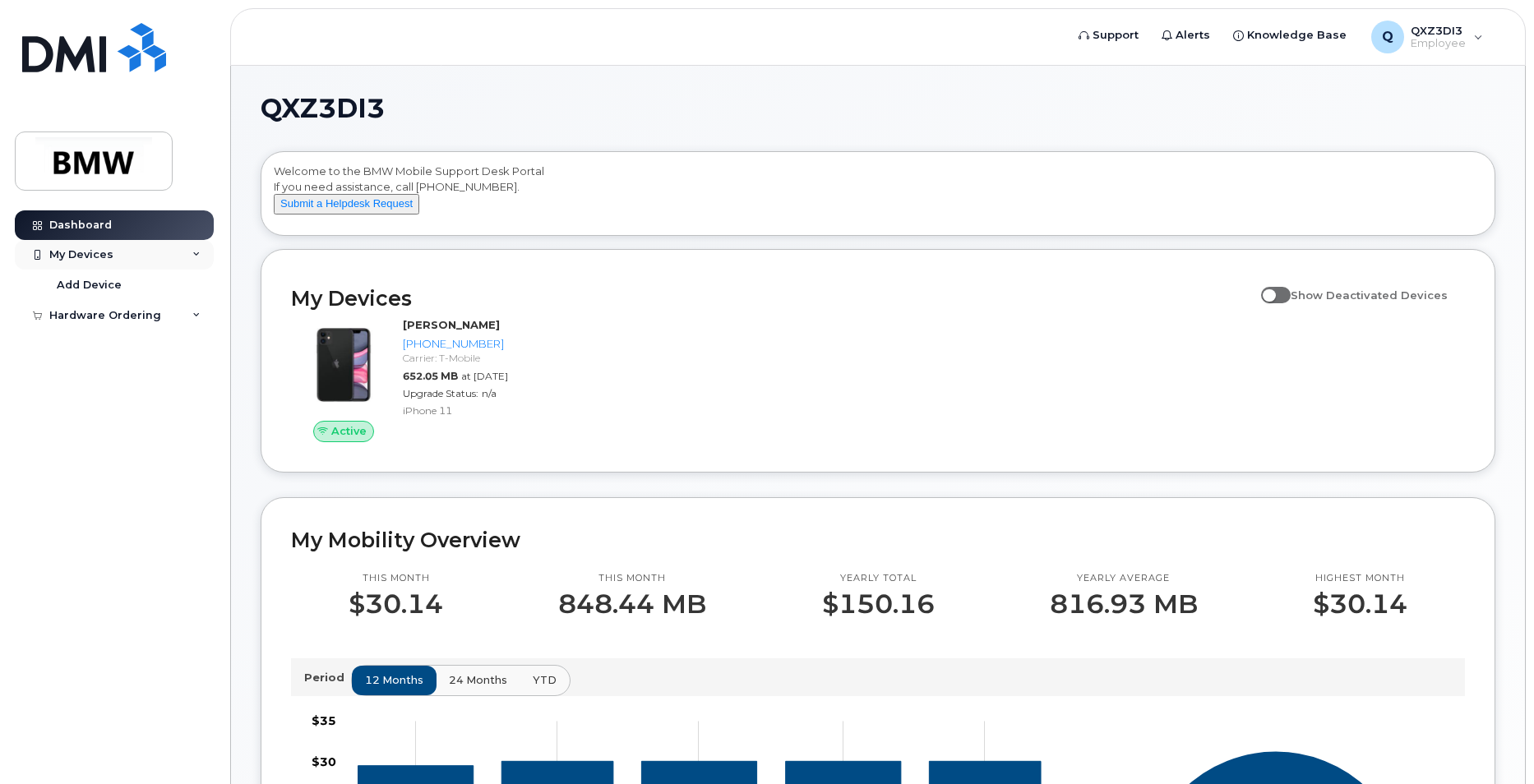
click at [36, 252] on icon at bounding box center [36, 255] width 9 height 9
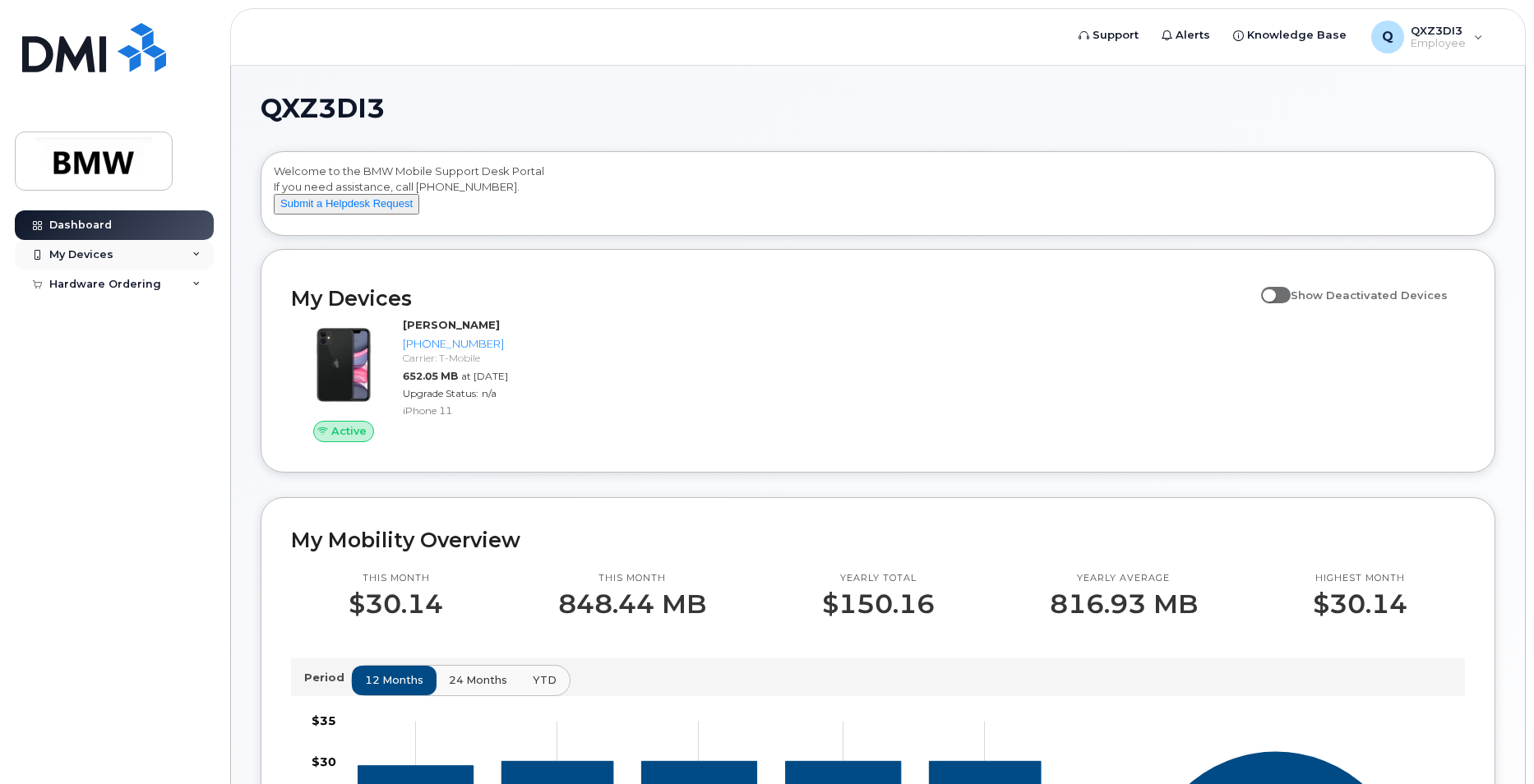
click at [36, 252] on icon at bounding box center [36, 255] width 9 height 9
click at [64, 248] on div "My Devices" at bounding box center [81, 255] width 64 height 13
click at [38, 257] on icon at bounding box center [36, 255] width 9 height 9
click at [84, 161] on img at bounding box center [93, 161] width 127 height 48
